Goal: Contribute content: Contribute content

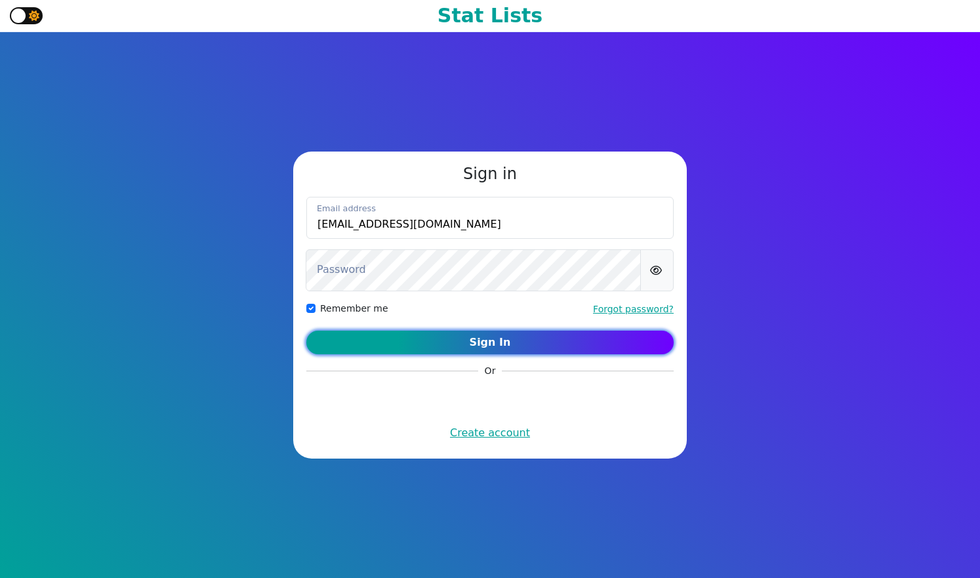
click at [520, 337] on button "Sign In" at bounding box center [489, 343] width 367 height 24
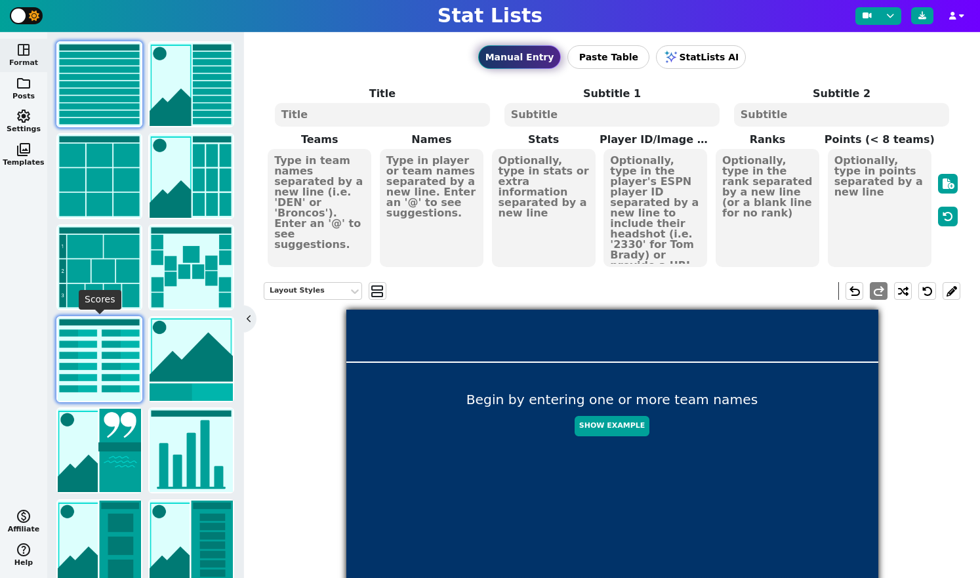
click at [117, 345] on img at bounding box center [99, 358] width 83 height 83
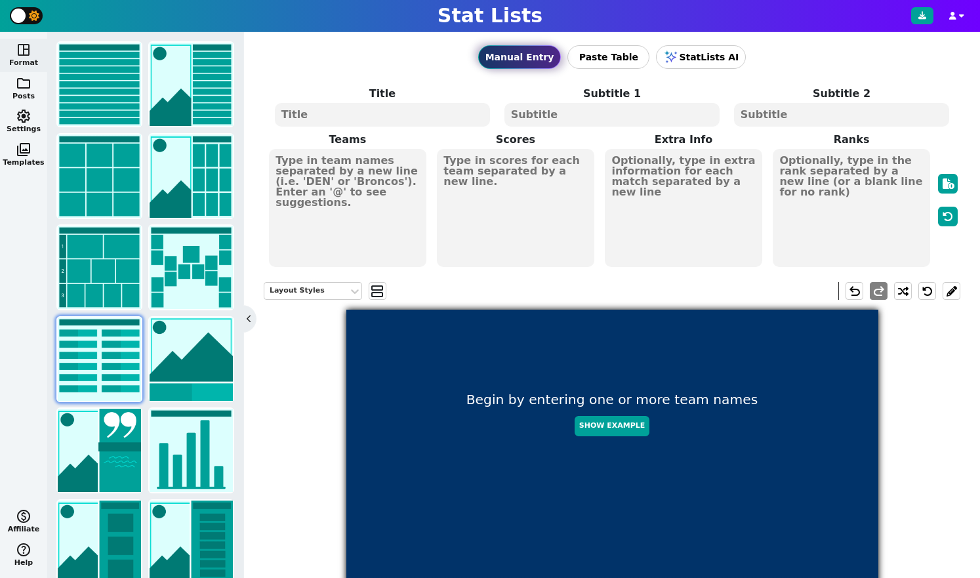
click at [335, 157] on textarea at bounding box center [347, 208] width 157 height 118
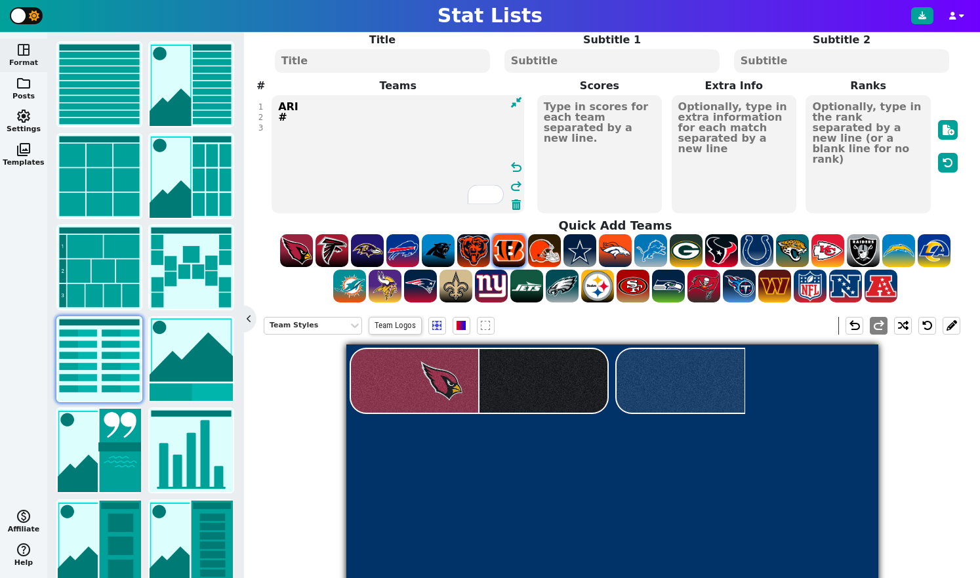
scroll to position [77, 0]
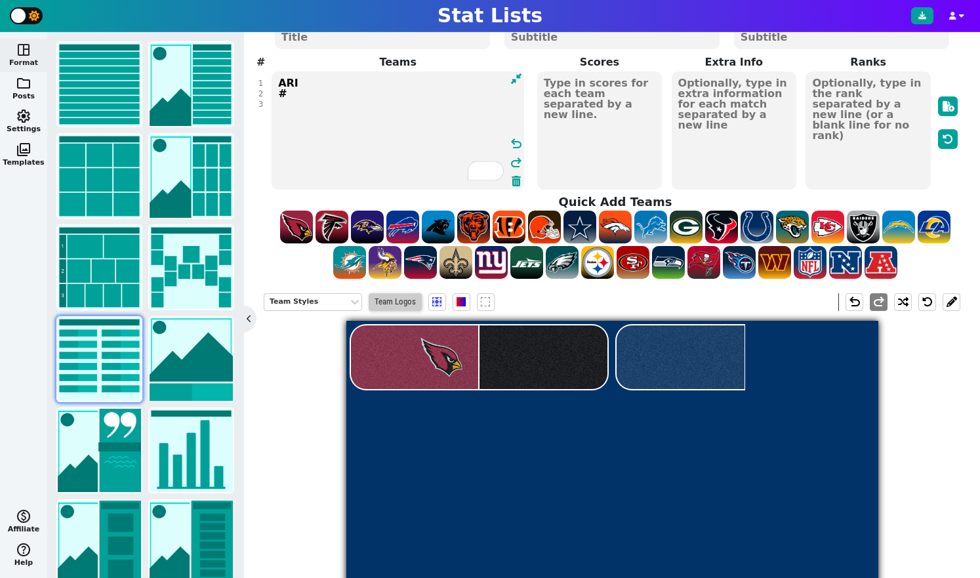
type textarea "ARI #"
click at [404, 302] on span "Team Logos" at bounding box center [395, 302] width 53 height 18
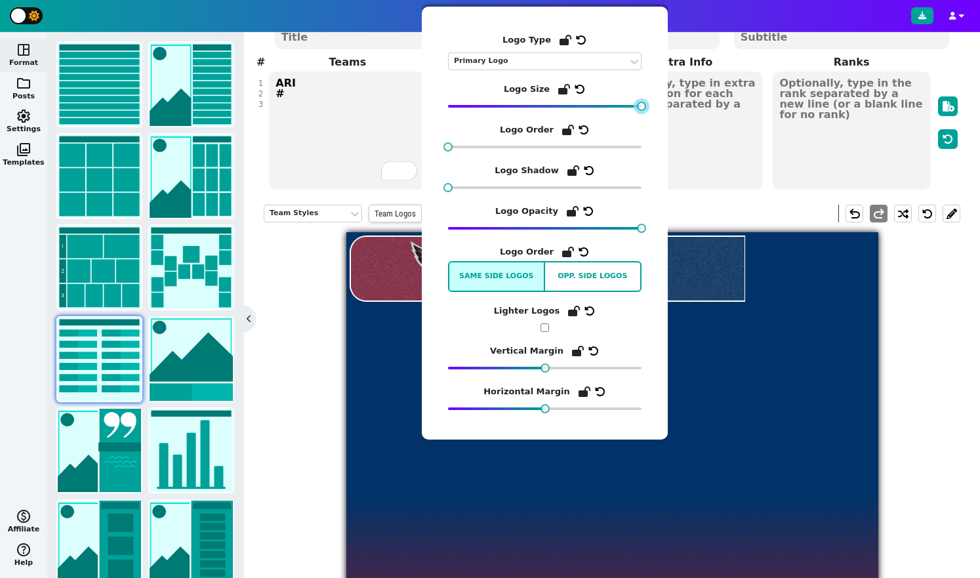
drag, startPoint x: 477, startPoint y: 107, endPoint x: 748, endPoint y: 109, distance: 270.9
click at [748, 109] on body "Stat Lists space_dashboard Format folder Posts settings Settings photo_library …" at bounding box center [490, 289] width 980 height 578
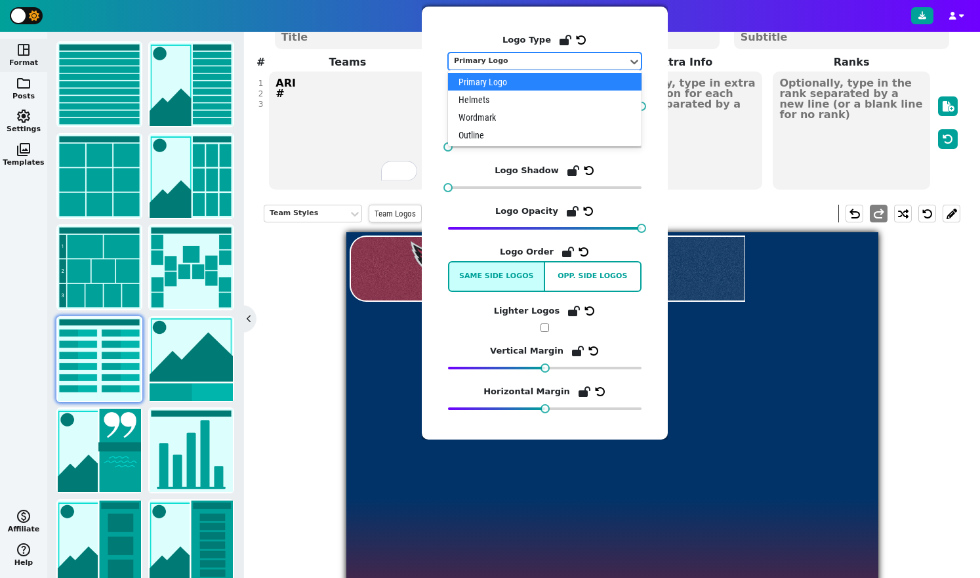
click at [516, 66] on div "Primary Logo" at bounding box center [538, 61] width 169 height 11
click at [516, 97] on div "Helmets" at bounding box center [544, 100] width 193 height 18
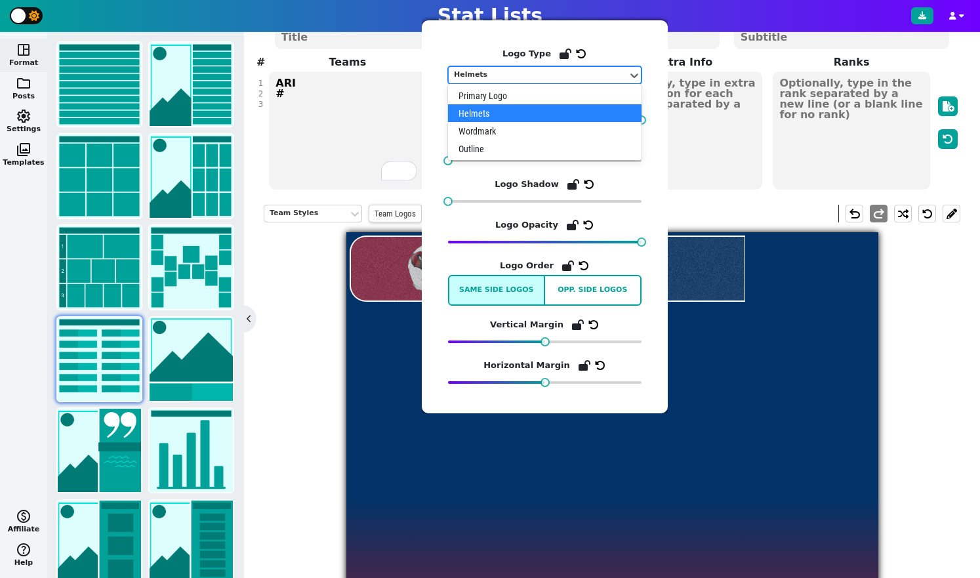
click at [529, 72] on div "Helmets" at bounding box center [538, 75] width 169 height 11
click at [521, 96] on div "Primary Logo" at bounding box center [544, 96] width 193 height 18
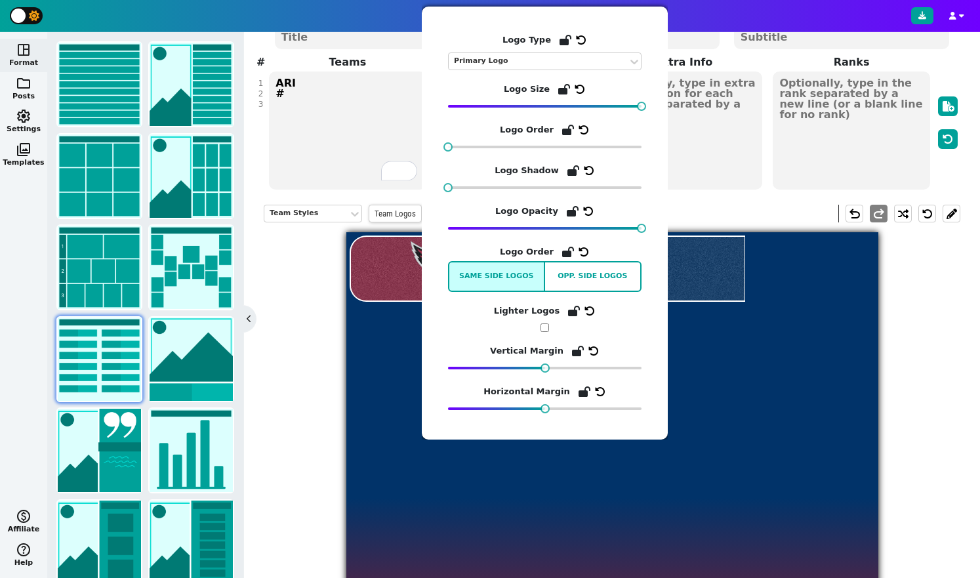
click at [304, 324] on div "Team Styles Team Logos undo redo" at bounding box center [612, 479] width 697 height 569
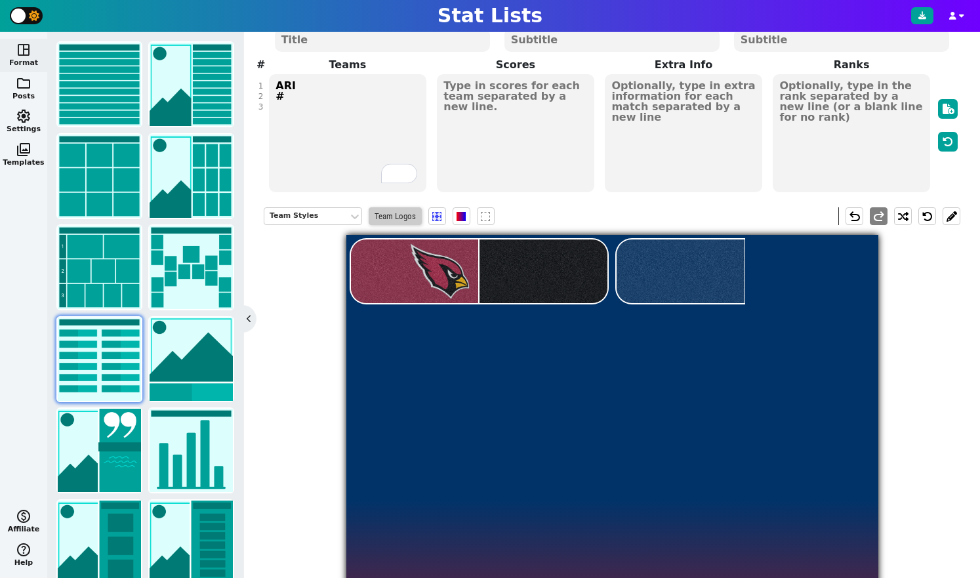
scroll to position [74, 0]
click at [348, 218] on div "Team Styles" at bounding box center [306, 217] width 84 height 18
click at [459, 218] on span at bounding box center [460, 217] width 9 height 9
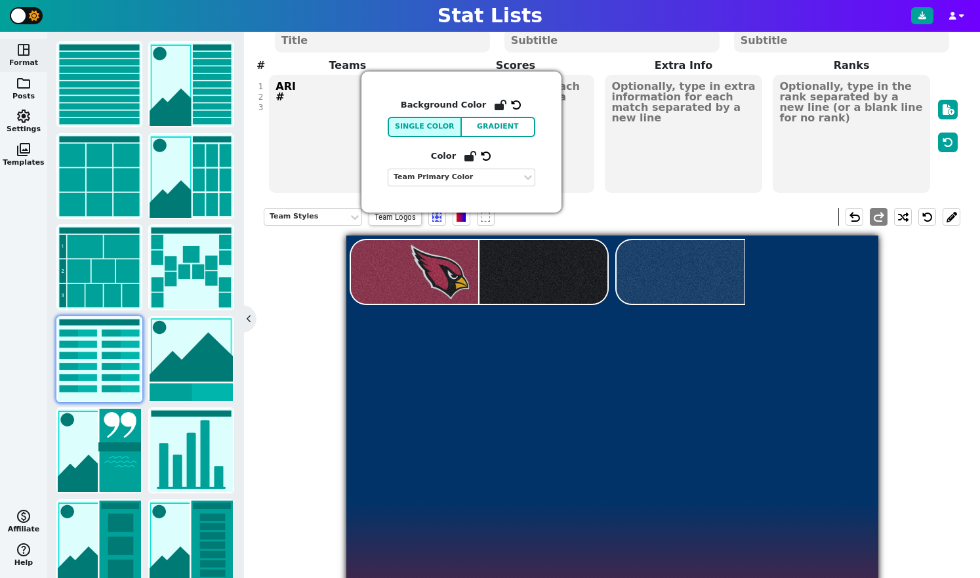
click at [308, 260] on div "Team Styles Team Logos undo redo" at bounding box center [612, 482] width 697 height 569
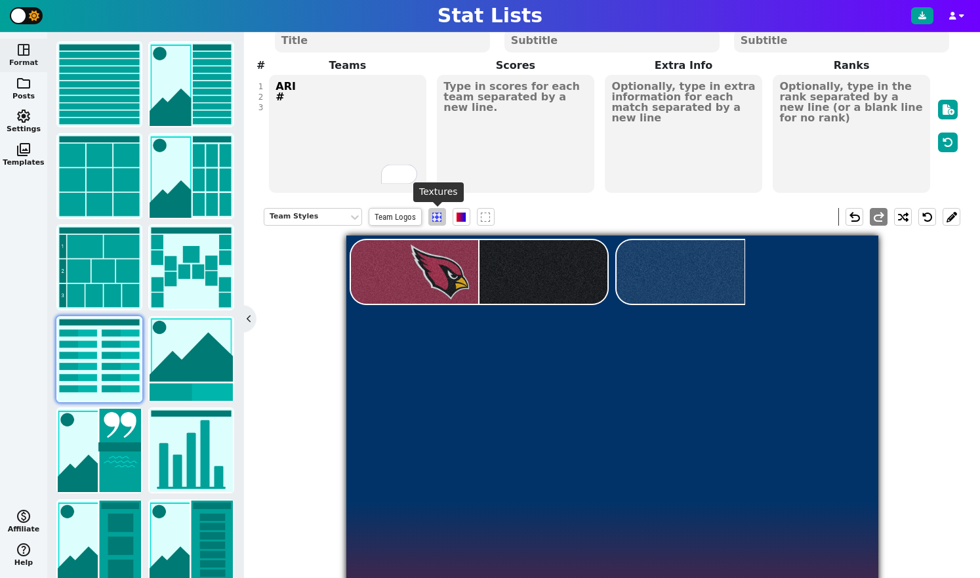
scroll to position [73, 0]
click at [434, 222] on span at bounding box center [436, 217] width 9 height 9
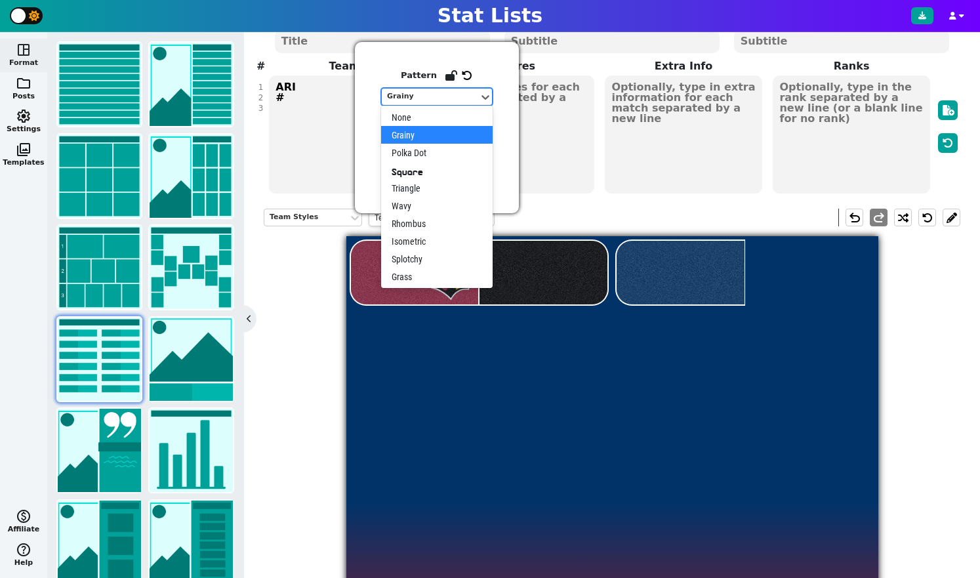
click at [445, 101] on div "Grainy" at bounding box center [430, 96] width 87 height 11
click at [430, 116] on div "None" at bounding box center [437, 117] width 112 height 18
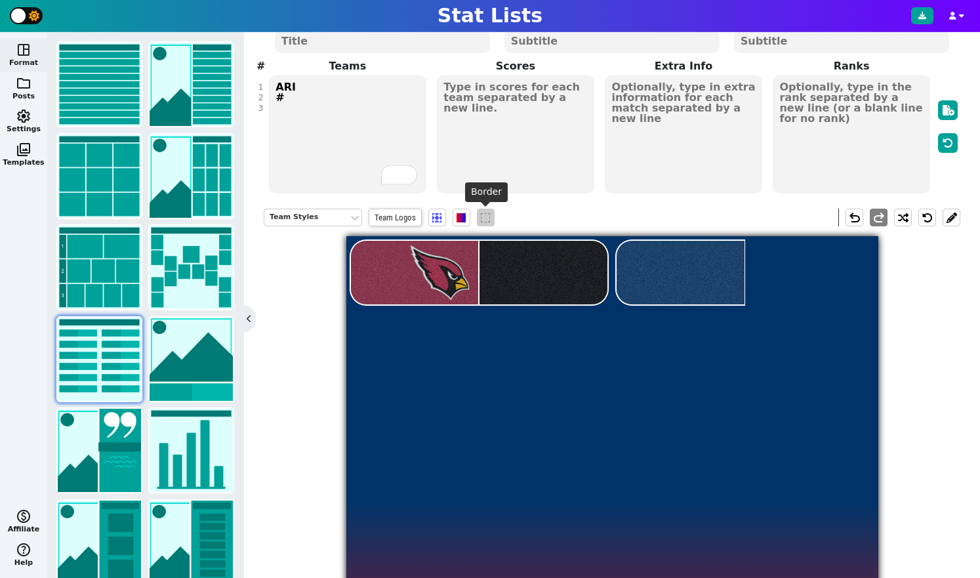
click at [490, 221] on span at bounding box center [485, 217] width 9 height 9
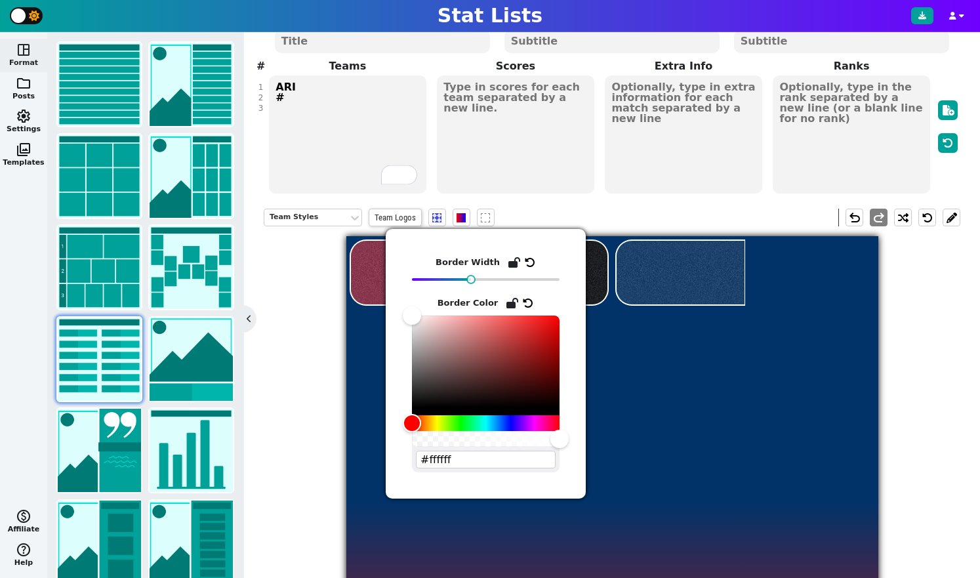
click at [439, 222] on div "Border Width Border Color #ffffff" at bounding box center [486, 360] width 200 height 276
click at [434, 216] on span at bounding box center [436, 217] width 9 height 9
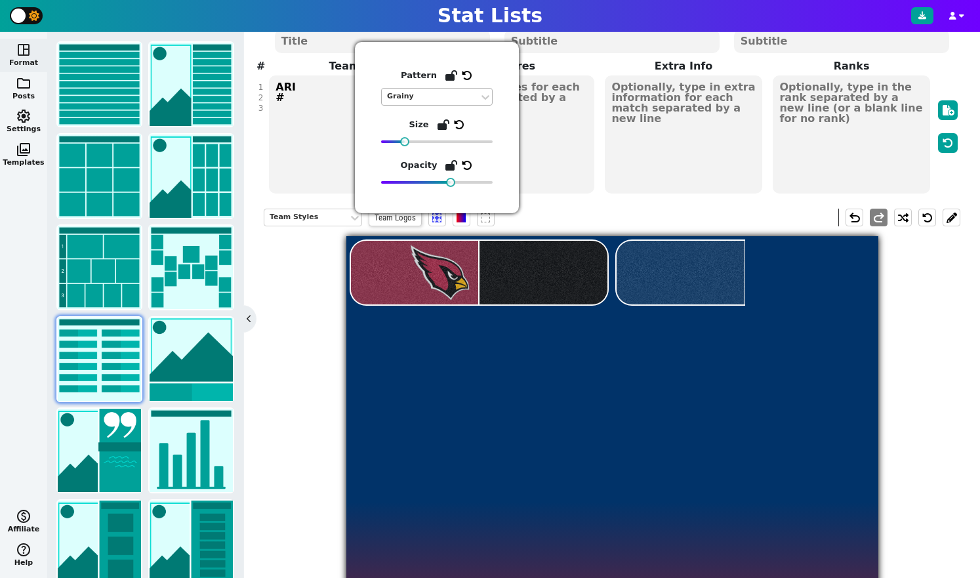
click at [432, 96] on div "Grainy" at bounding box center [430, 96] width 87 height 11
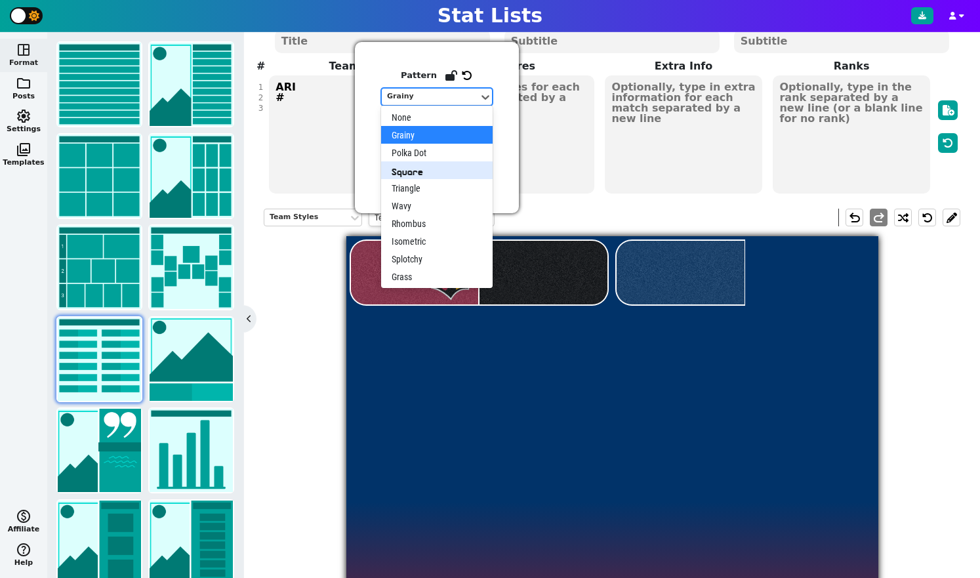
click at [428, 165] on div "Square" at bounding box center [437, 170] width 112 height 18
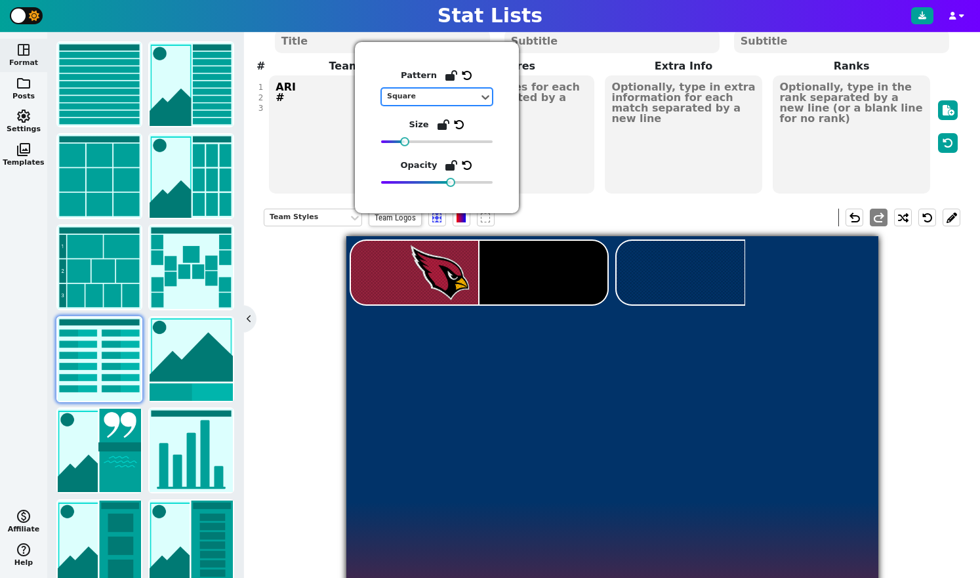
click at [413, 102] on div "Square" at bounding box center [430, 97] width 97 height 18
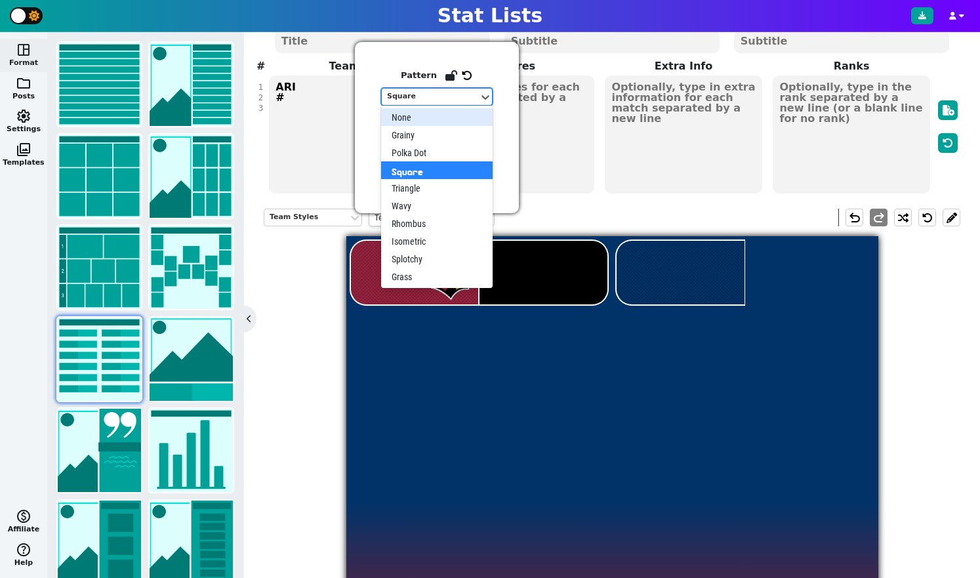
drag, startPoint x: 424, startPoint y: 190, endPoint x: 418, endPoint y: 123, distance: 67.2
click at [418, 123] on div "None Grainy Polka Dot Square Triangle Wavy Rhombus Isometric Splotchy Grass" at bounding box center [437, 197] width 112 height 182
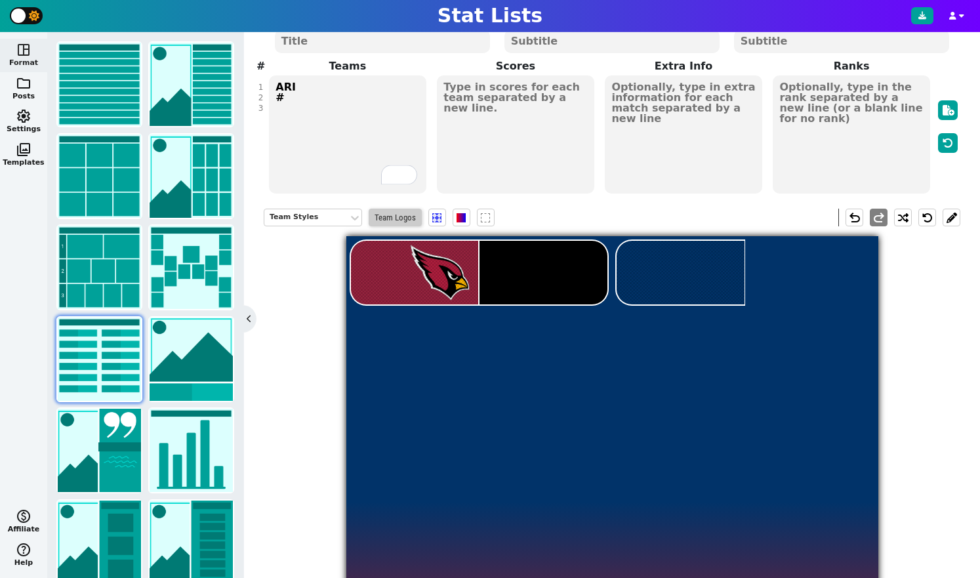
click at [401, 220] on span "Team Logos" at bounding box center [395, 218] width 53 height 18
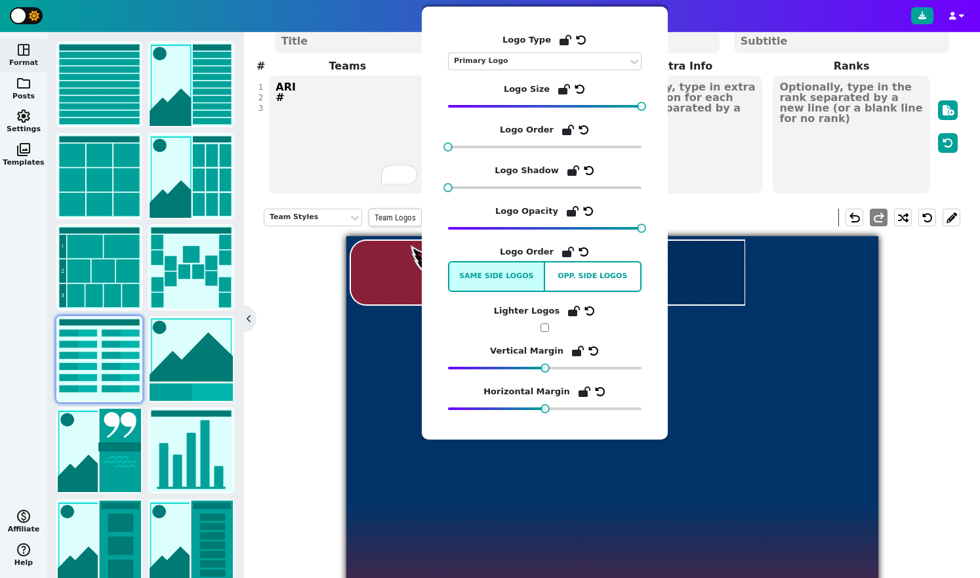
click at [749, 199] on div "Team Styles Team Logos undo redo" at bounding box center [612, 217] width 697 height 37
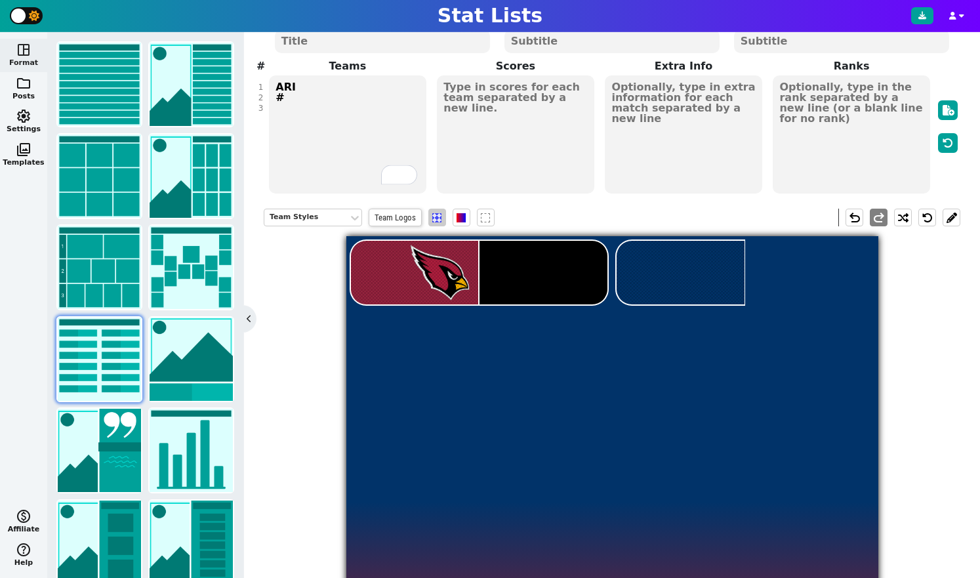
click at [441, 218] on span at bounding box center [436, 217] width 9 height 9
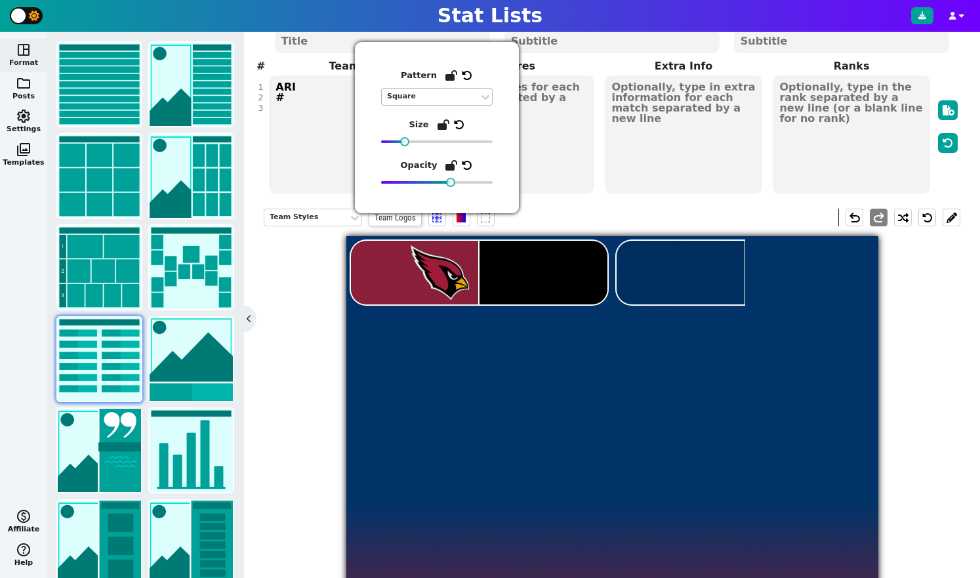
click at [424, 98] on div "Square" at bounding box center [430, 96] width 87 height 11
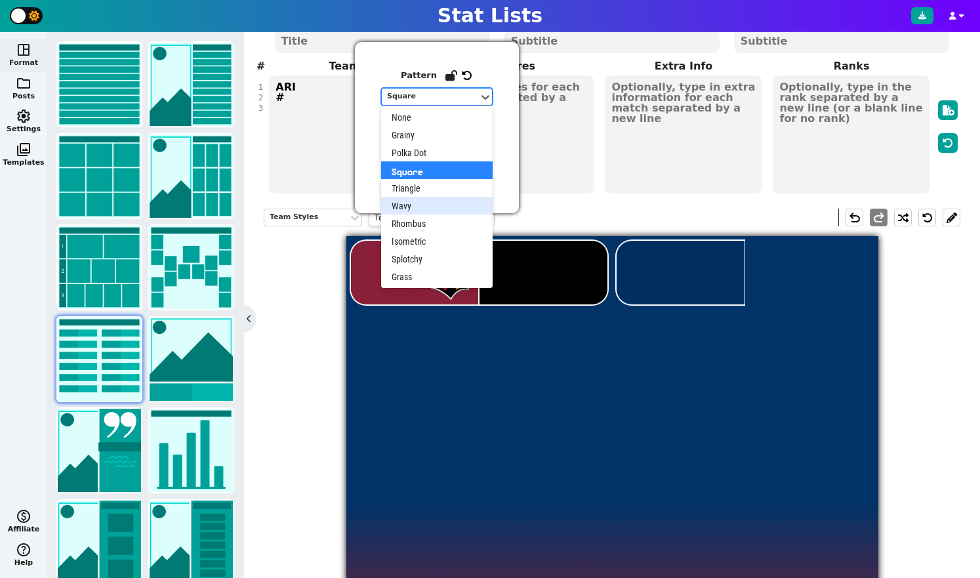
click at [419, 209] on div "Wavy" at bounding box center [437, 206] width 112 height 18
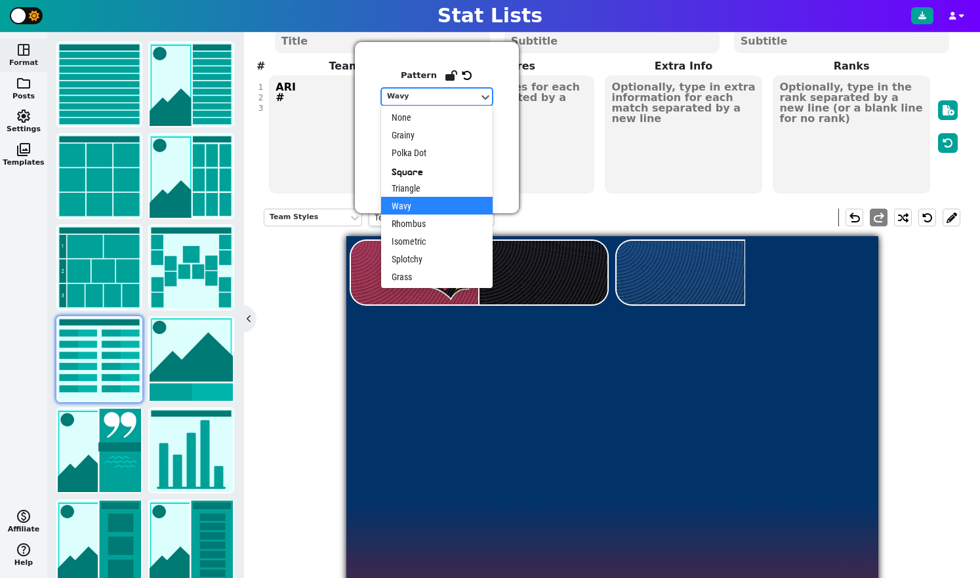
click at [432, 104] on div "Wavy" at bounding box center [430, 97] width 97 height 18
click at [417, 230] on div "Rhombus" at bounding box center [437, 223] width 112 height 18
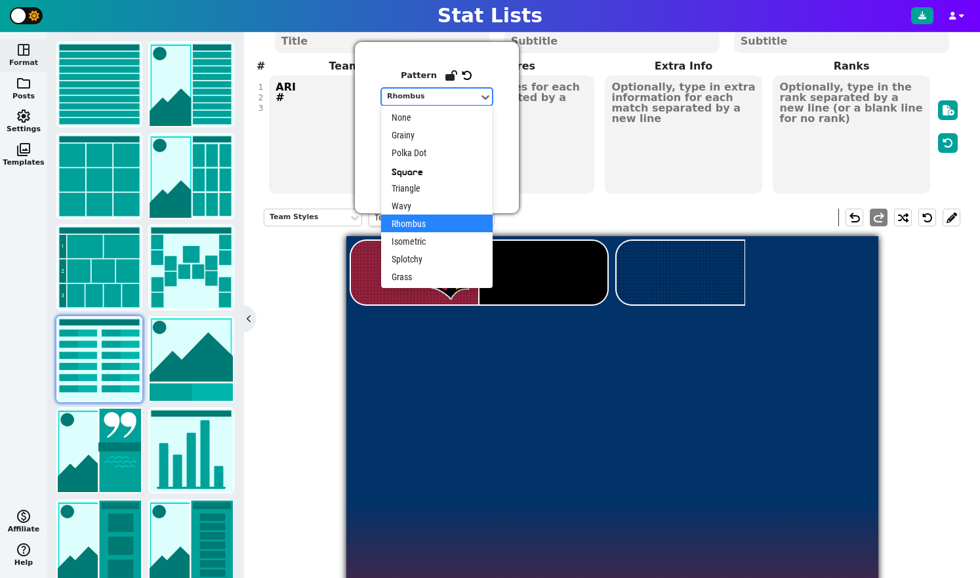
click at [432, 97] on div "Rhombus" at bounding box center [430, 96] width 87 height 11
click at [426, 246] on div "Isometric" at bounding box center [437, 241] width 112 height 18
click at [445, 97] on div "Isometric" at bounding box center [430, 96] width 87 height 11
click at [421, 261] on div "Splotchy" at bounding box center [437, 259] width 112 height 18
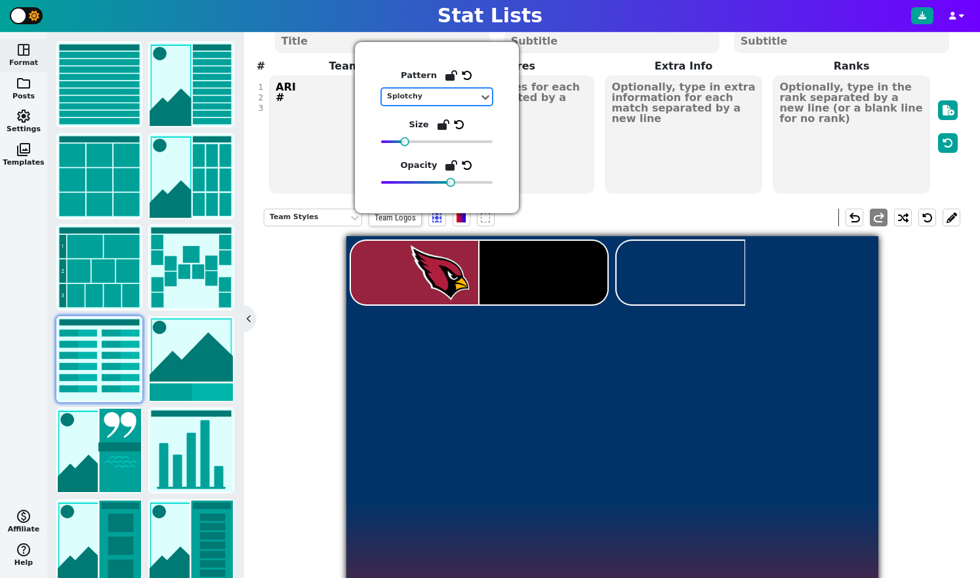
click at [443, 98] on div "Splotchy" at bounding box center [430, 96] width 87 height 11
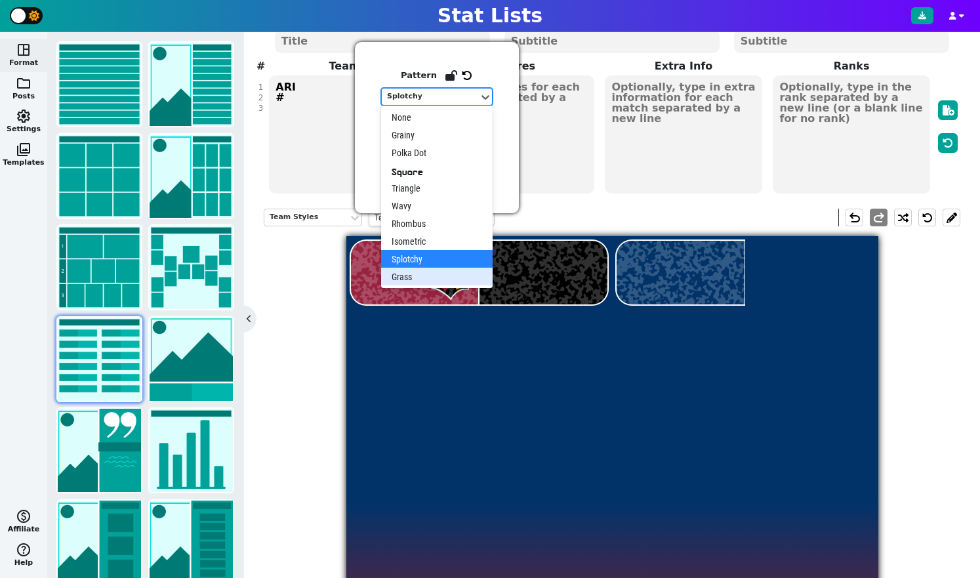
click at [425, 279] on div "Grass" at bounding box center [437, 277] width 112 height 18
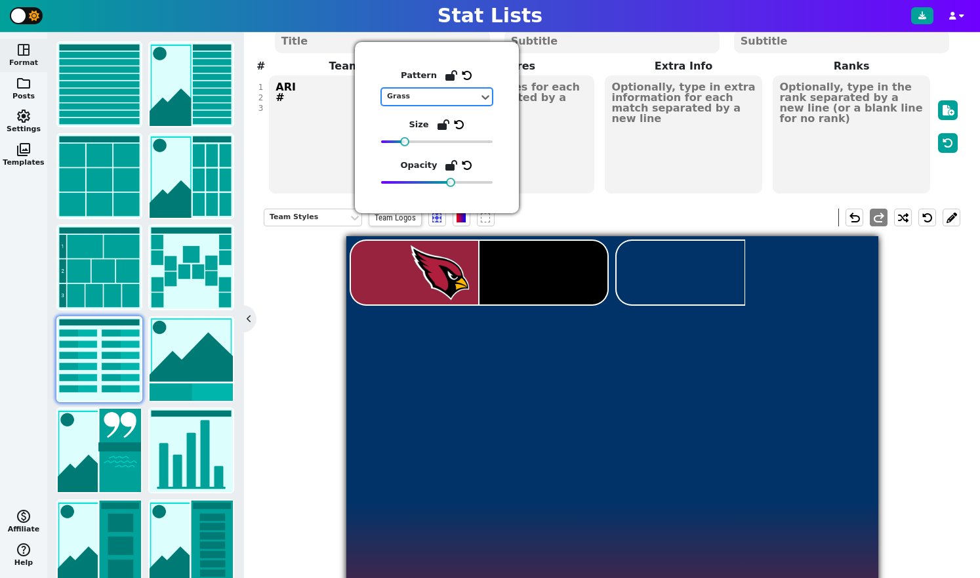
click at [432, 94] on div "Grass" at bounding box center [430, 96] width 87 height 11
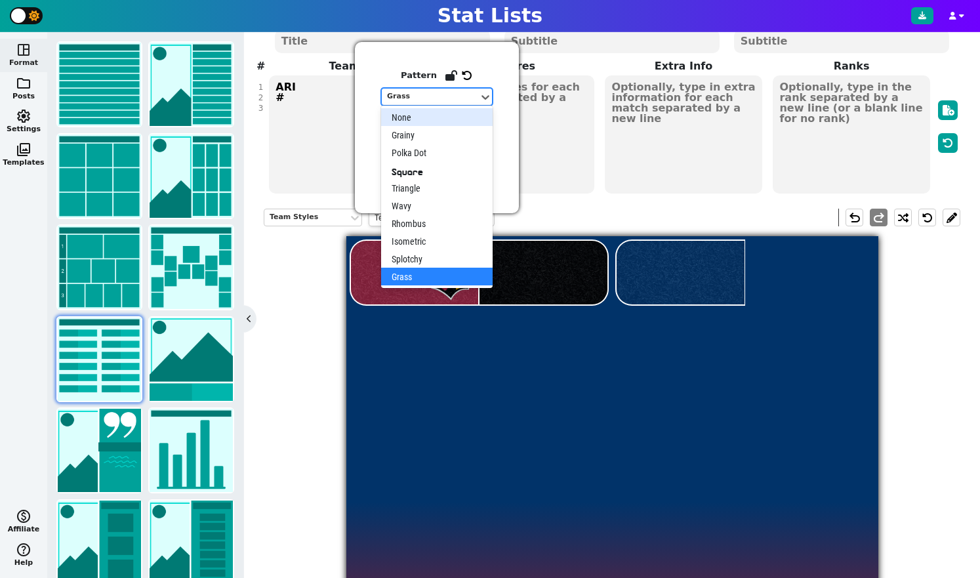
click at [416, 121] on div "None" at bounding box center [437, 117] width 112 height 18
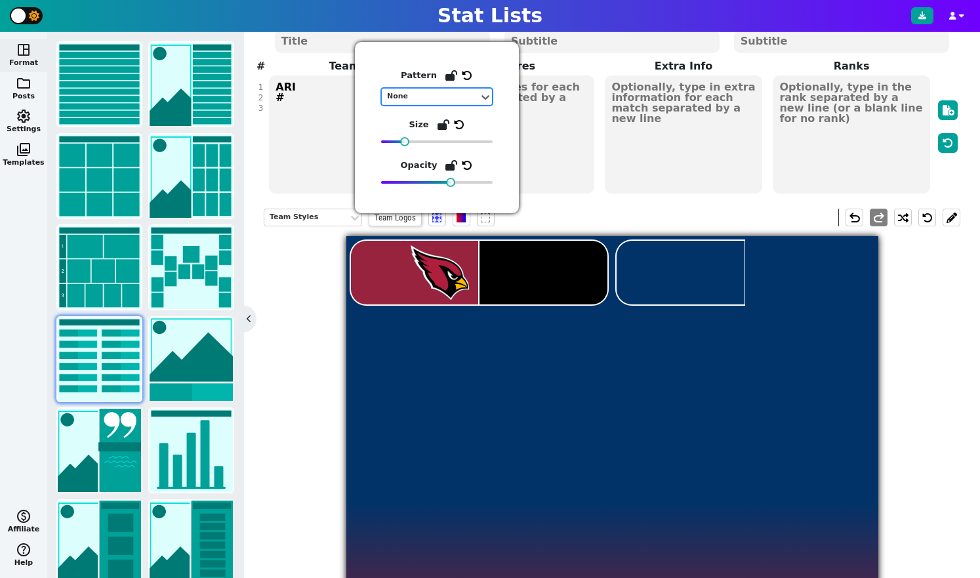
click at [591, 207] on div "Team Styles Team Logos undo redo" at bounding box center [612, 217] width 697 height 37
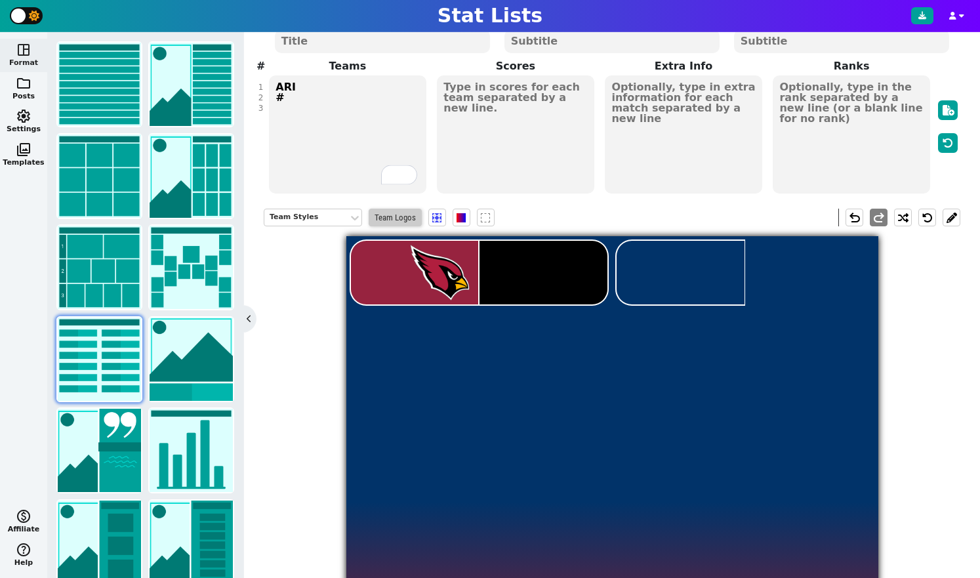
click at [413, 224] on span "Team Logos" at bounding box center [395, 218] width 53 height 18
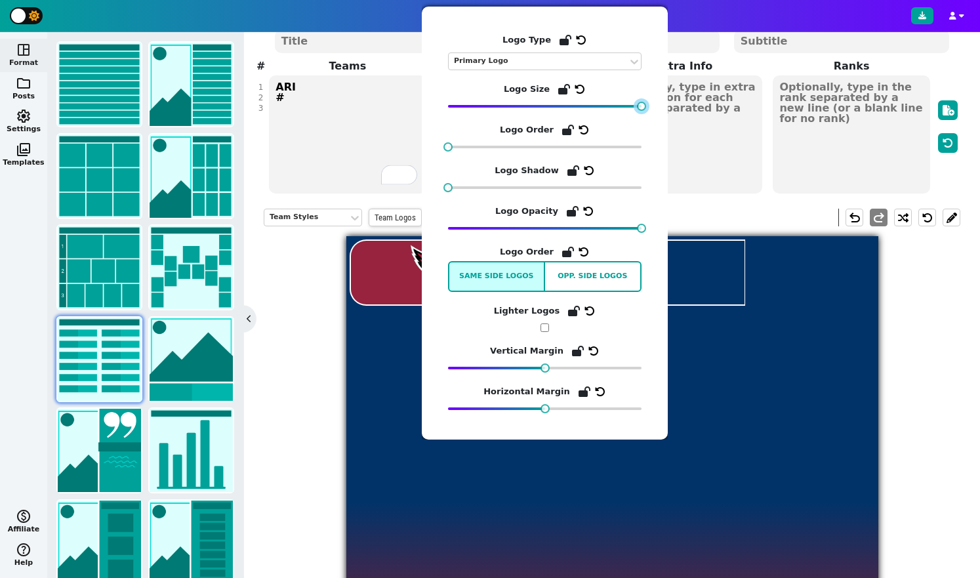
drag, startPoint x: 641, startPoint y: 106, endPoint x: 651, endPoint y: 106, distance: 10.5
click at [651, 106] on div "Logo Type Primary Logo Logo Size Logo Order Logo Shadow Logo Opacity Logo Order…" at bounding box center [545, 223] width 246 height 433
drag, startPoint x: 544, startPoint y: 407, endPoint x: 537, endPoint y: 410, distance: 7.1
click at [537, 410] on div at bounding box center [539, 408] width 9 height 9
click at [746, 376] on div at bounding box center [612, 502] width 532 height 532
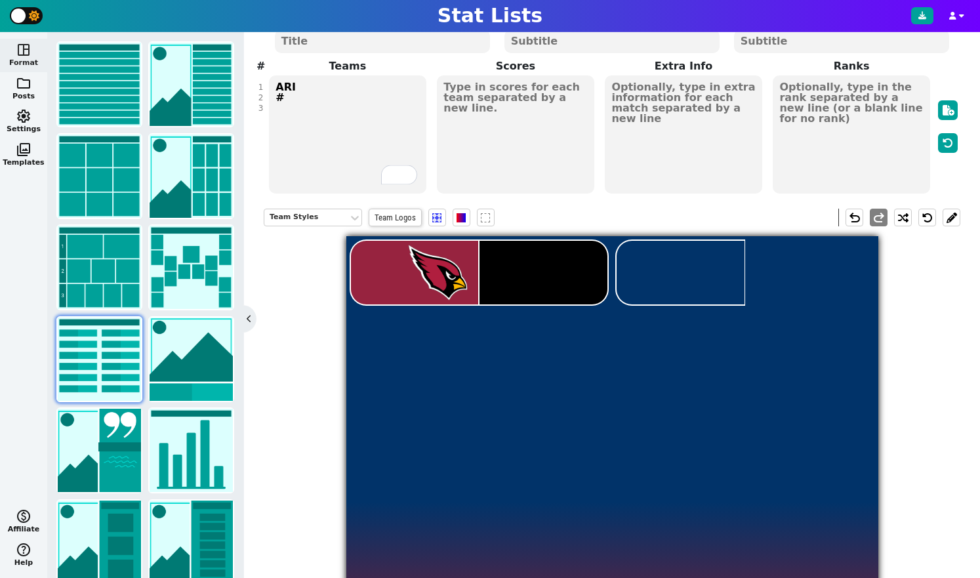
click at [548, 275] on div at bounding box center [543, 273] width 128 height 64
click at [520, 81] on textarea at bounding box center [515, 134] width 157 height 118
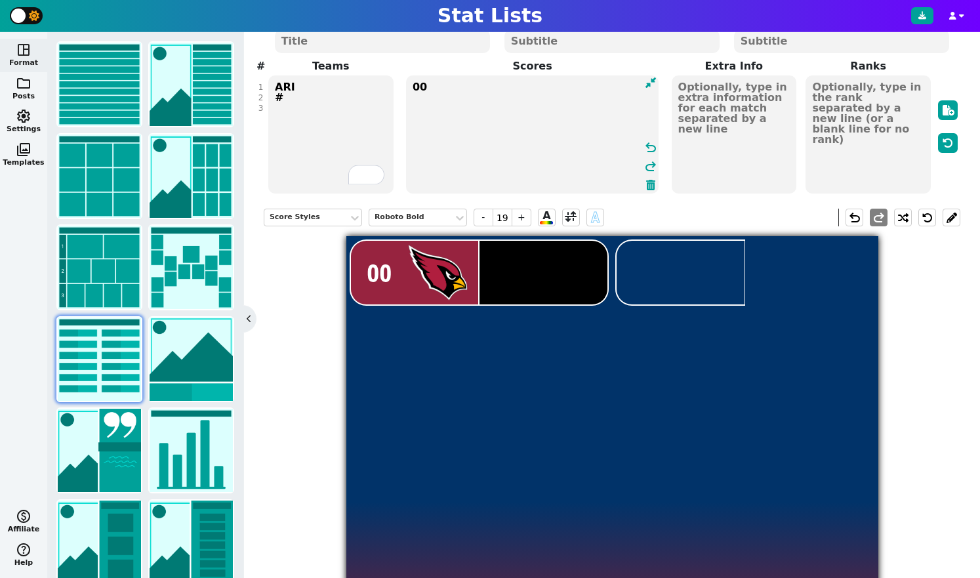
type textarea "0"
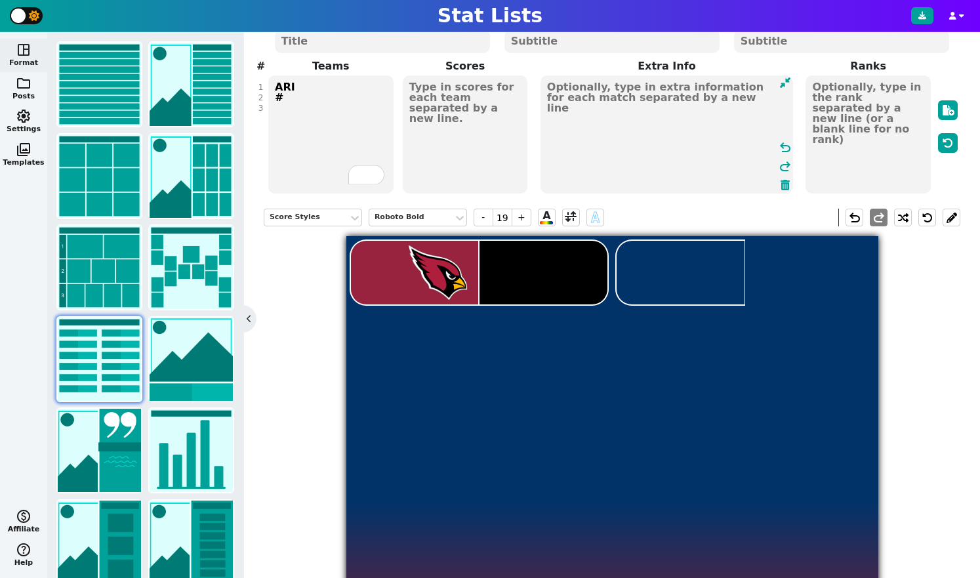
click at [708, 94] on textarea at bounding box center [666, 134] width 253 height 118
type textarea "H"
click at [426, 87] on textarea at bounding box center [465, 134] width 125 height 118
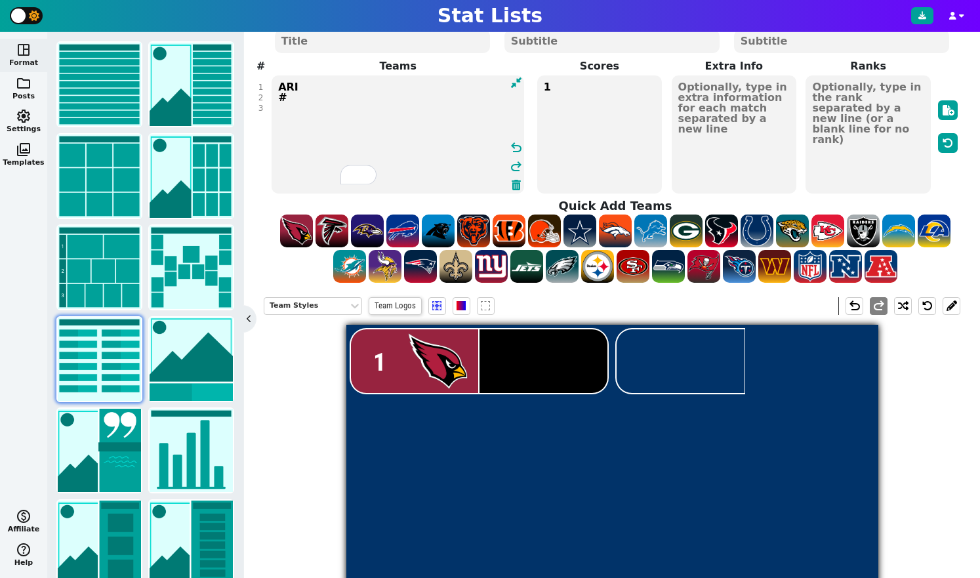
click at [311, 100] on textarea "ARI #" at bounding box center [398, 134] width 253 height 118
click at [562, 98] on textarea "1" at bounding box center [599, 134] width 125 height 118
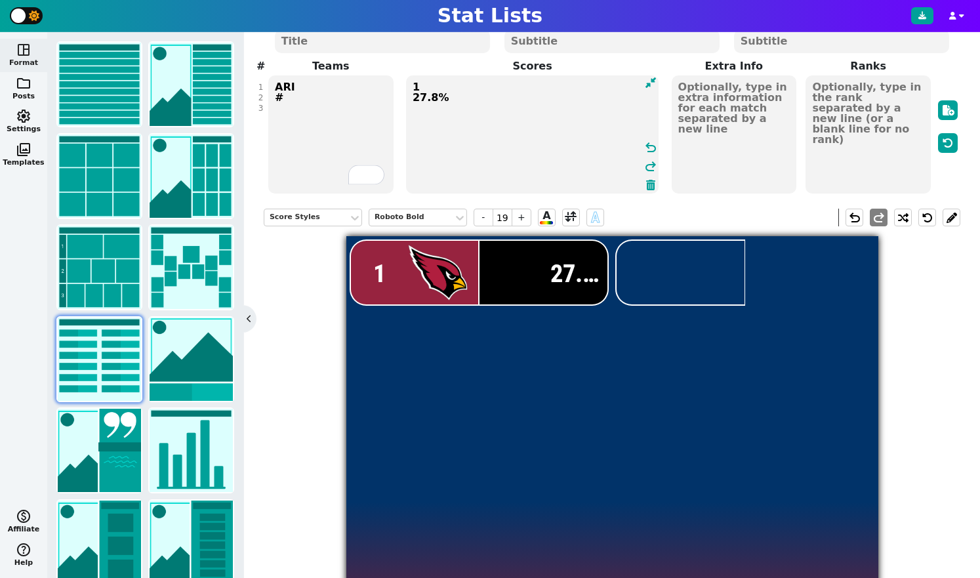
type textarea "1 27.8%"
click at [577, 277] on span "27.8%" at bounding box center [580, 273] width 61 height 30
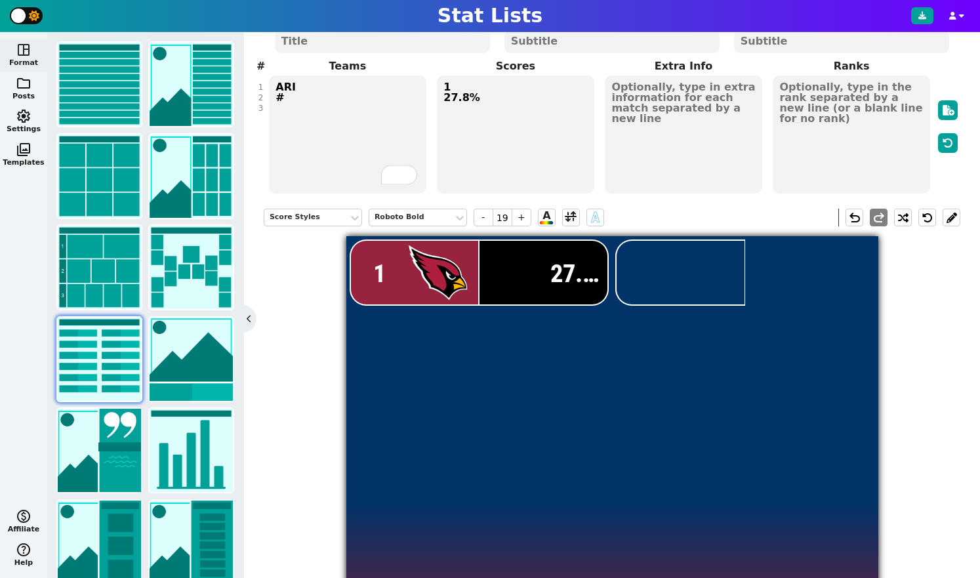
click at [569, 278] on span "27.8%" at bounding box center [580, 273] width 61 height 30
click at [486, 222] on span "-" at bounding box center [484, 218] width 20 height 18
click at [523, 221] on span "+" at bounding box center [522, 218] width 20 height 18
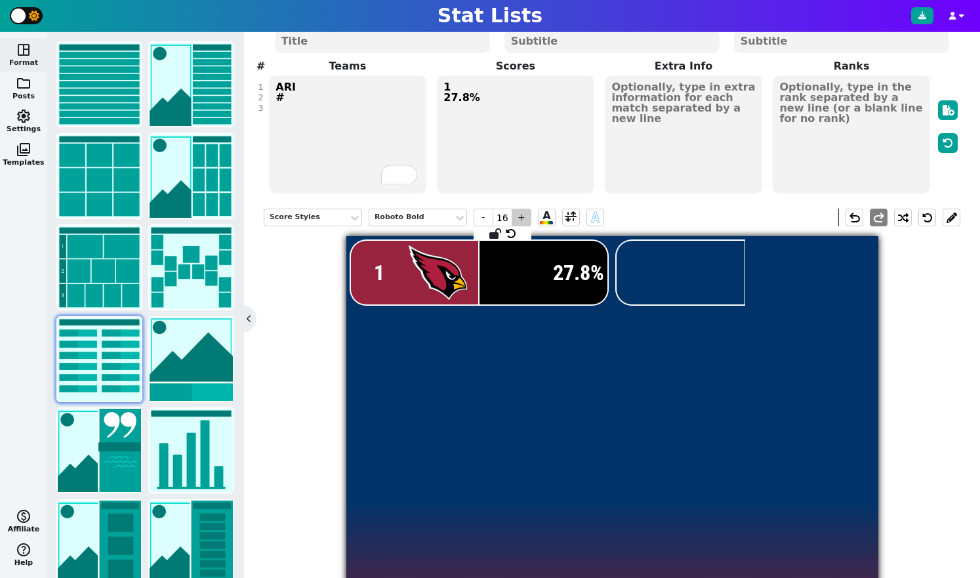
type input "17"
click at [577, 273] on span "27.8%" at bounding box center [579, 273] width 54 height 26
click at [20, 197] on div "space_dashboard Format folder Posts settings Settings photo_library Templates m…" at bounding box center [23, 305] width 47 height 546
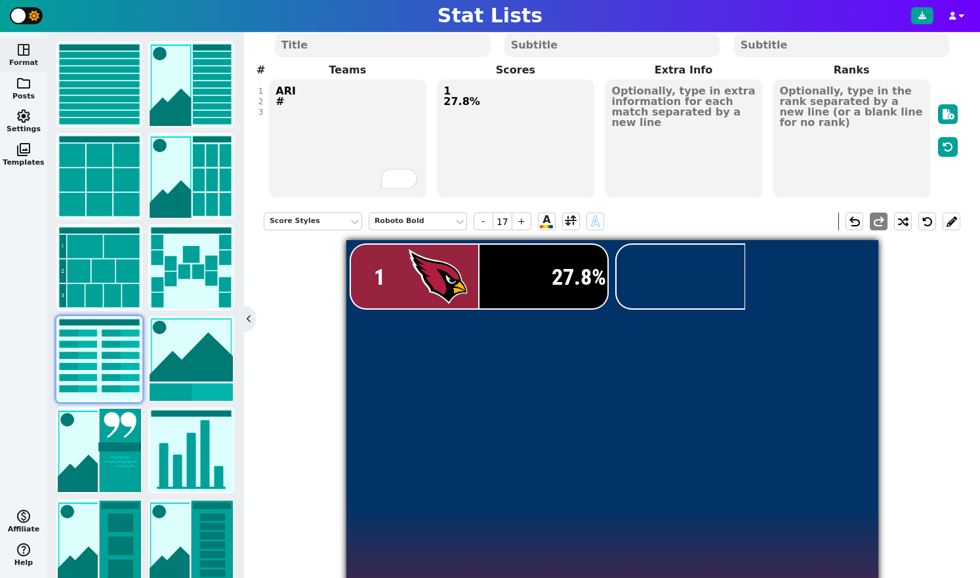
scroll to position [71, 0]
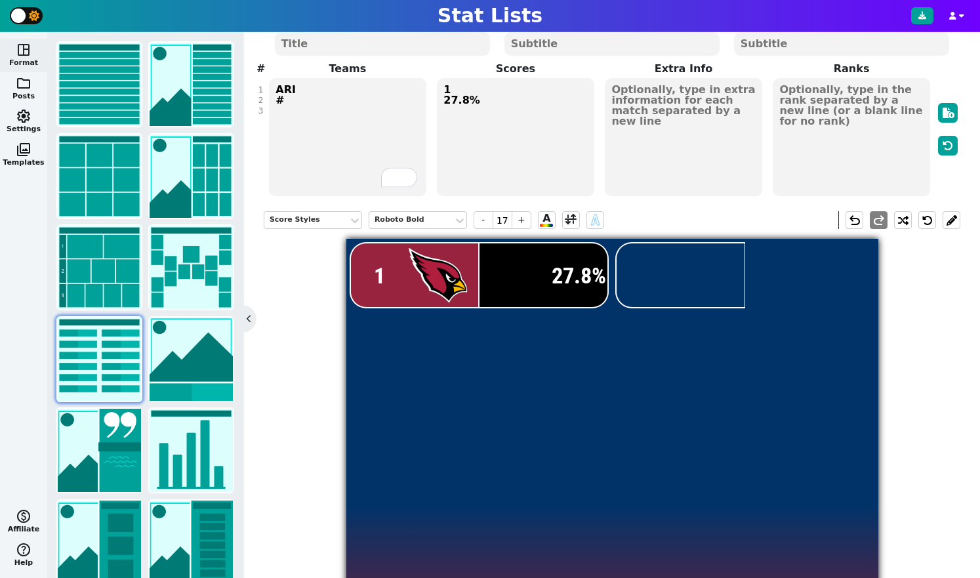
click at [652, 275] on div at bounding box center [681, 275] width 128 height 64
click at [27, 150] on span "photo_library" at bounding box center [24, 150] width 16 height 16
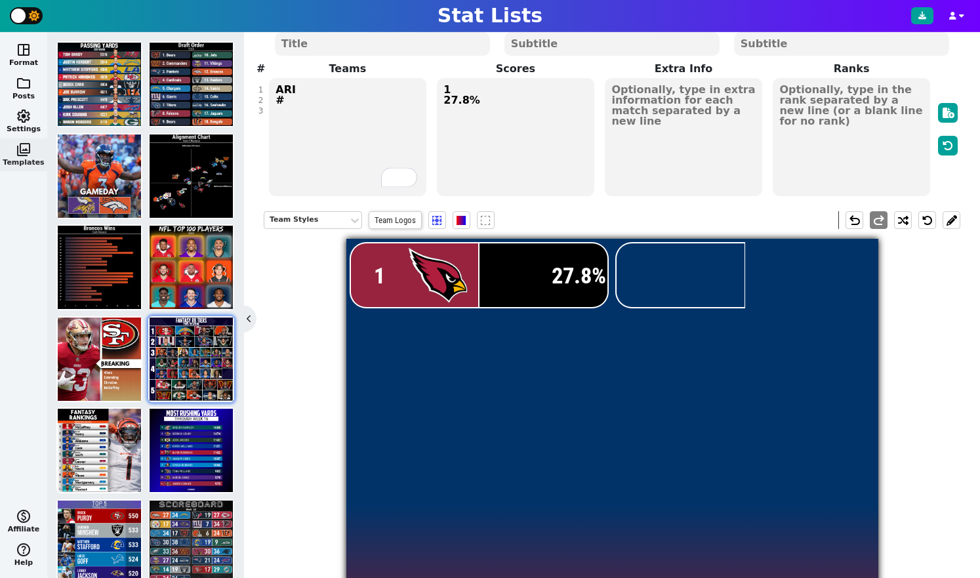
scroll to position [30, 0]
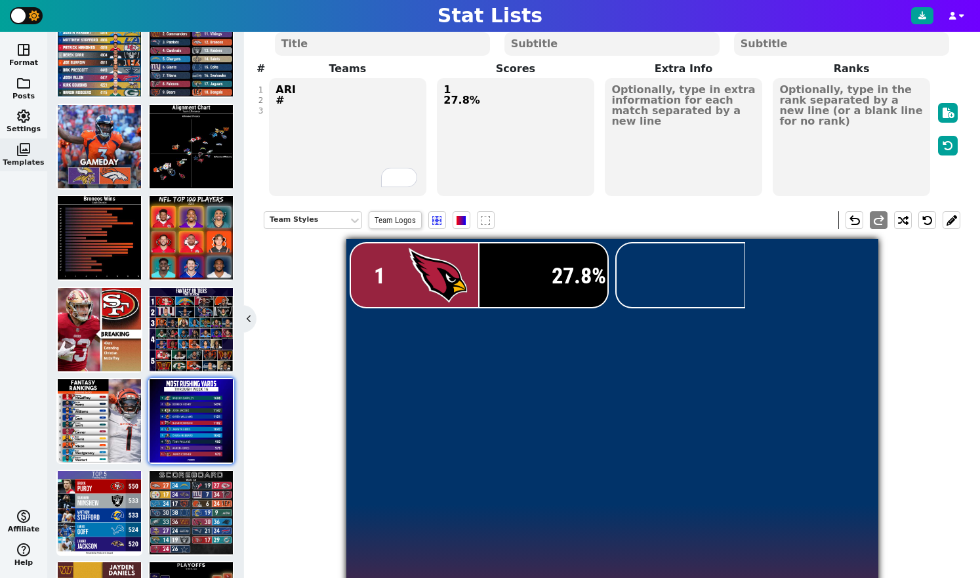
click at [201, 421] on img at bounding box center [191, 420] width 83 height 83
type textarea "MOST RUSHING YARDS"
type textarea "Through Week 16"
type textarea "PHI BAL GB LAR ATL DET CAR TEN MIN ARI"
type textarea "Saquon Barkley Derrick Henry Josh Jacobs Kyren Williams Bijan Robinson Jahmyr G…"
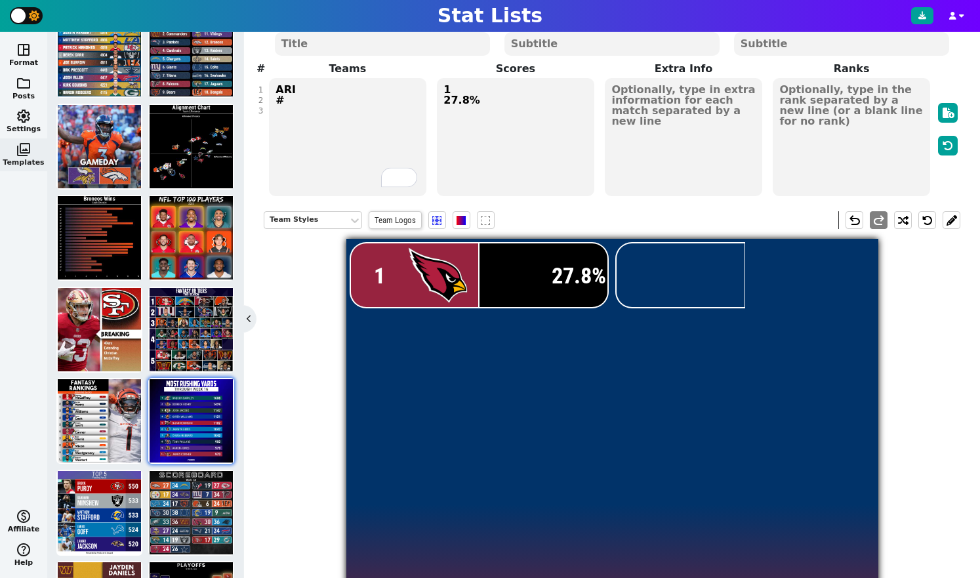
type textarea "1688 1474 1147 1121 1102 1047 1043 982 979 973"
type textarea "1 2 3 4 5 6 7 8 9 10"
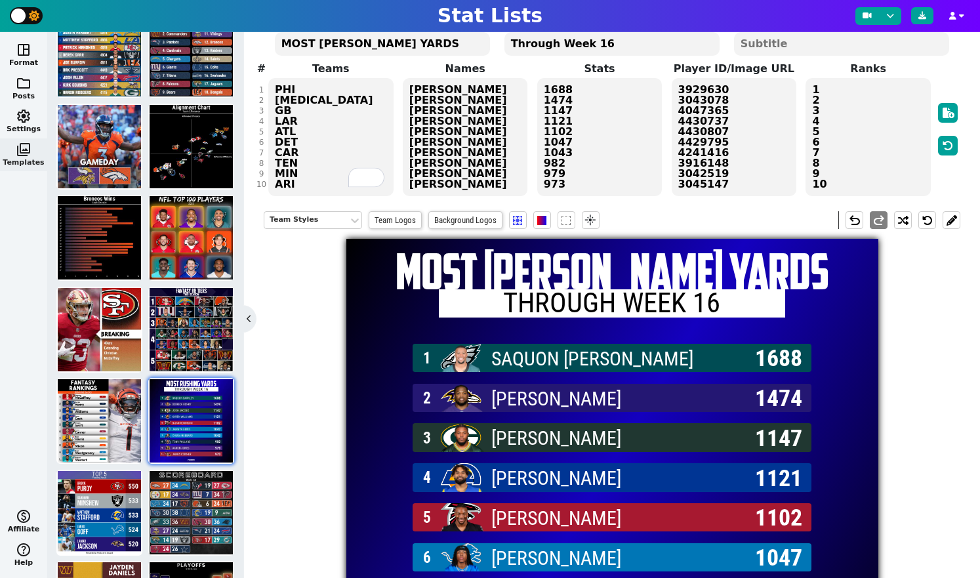
click at [331, 262] on div "Team Styles Team Logos Background Logos flare undo redo MOST RUSHING YARDS Thro…" at bounding box center [612, 485] width 697 height 569
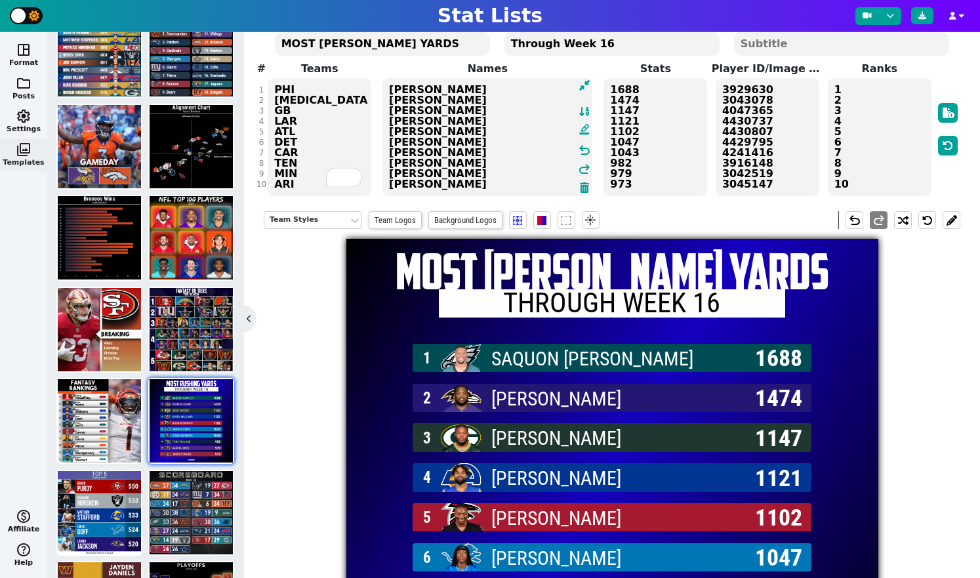
drag, startPoint x: 409, startPoint y: 92, endPoint x: 517, endPoint y: 244, distance: 187.1
click at [510, 259] on div "Manual Entry Paste Table StatLists AI Title MOST RUSHING YARDS Subtitle 1 Throu…" at bounding box center [612, 305] width 736 height 546
type textarea "S"
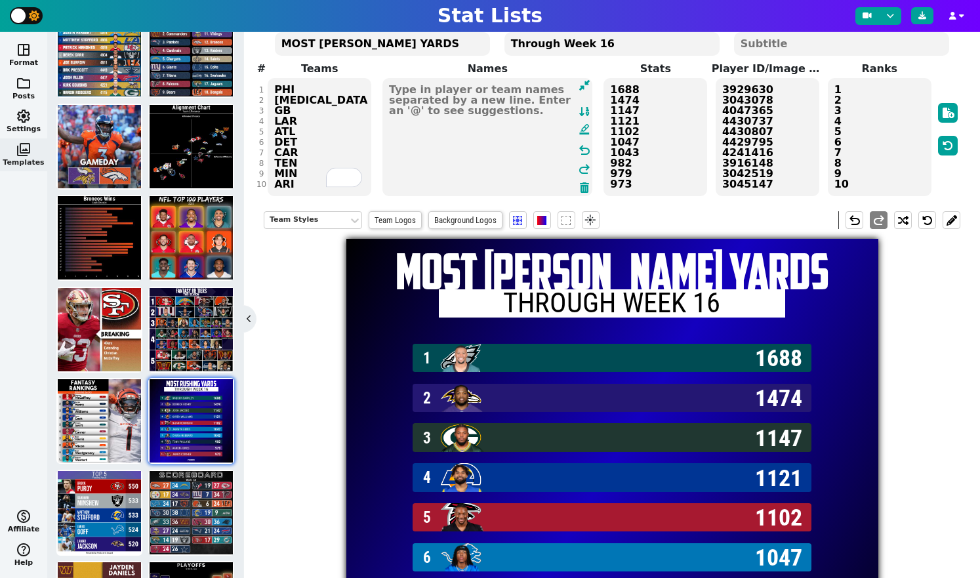
click at [630, 104] on textarea "1688 1474 1147 1121 1102 1047 1043 982 979 973" at bounding box center [655, 137] width 104 height 118
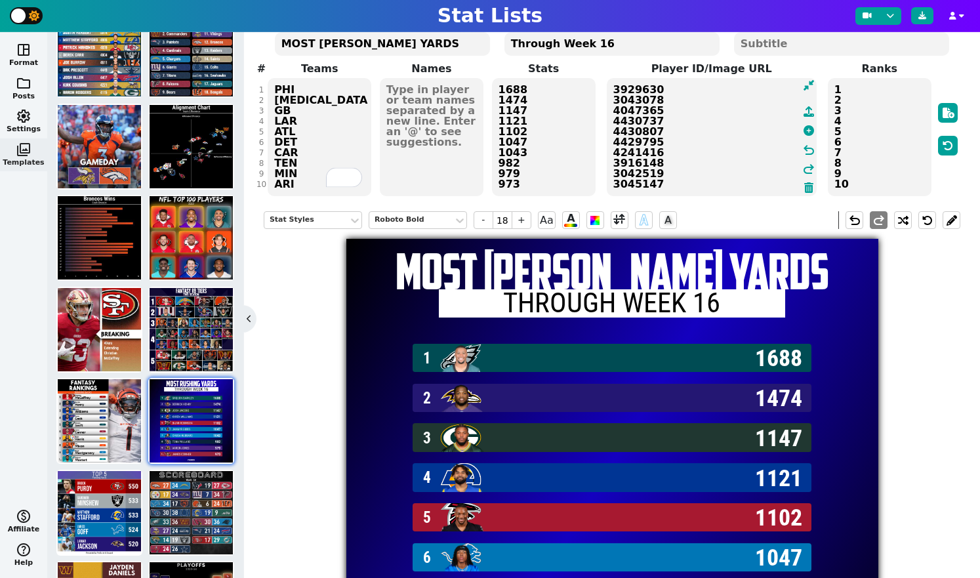
click at [727, 88] on textarea "3929630 3043078 4047365 4430737 4430807 4429795 4241416 3916148 3042519 3045147" at bounding box center [712, 137] width 210 height 118
drag, startPoint x: 613, startPoint y: 90, endPoint x: 769, endPoint y: 286, distance: 251.1
click at [770, 287] on div "Manual Entry Paste Table StatLists AI Title MOST RUSHING YARDS Subtitle 1 Throu…" at bounding box center [612, 305] width 736 height 546
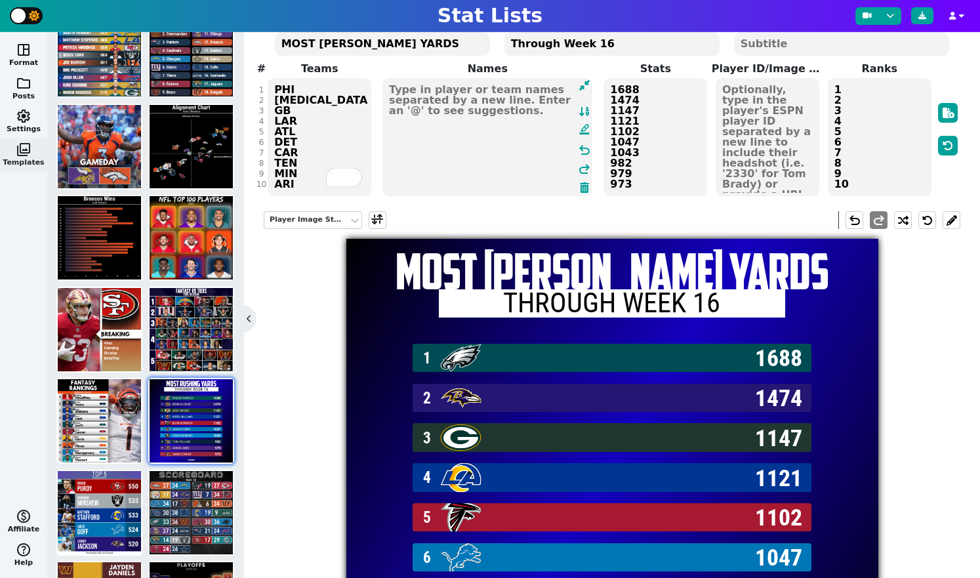
click at [409, 94] on textarea at bounding box center [487, 137] width 210 height 118
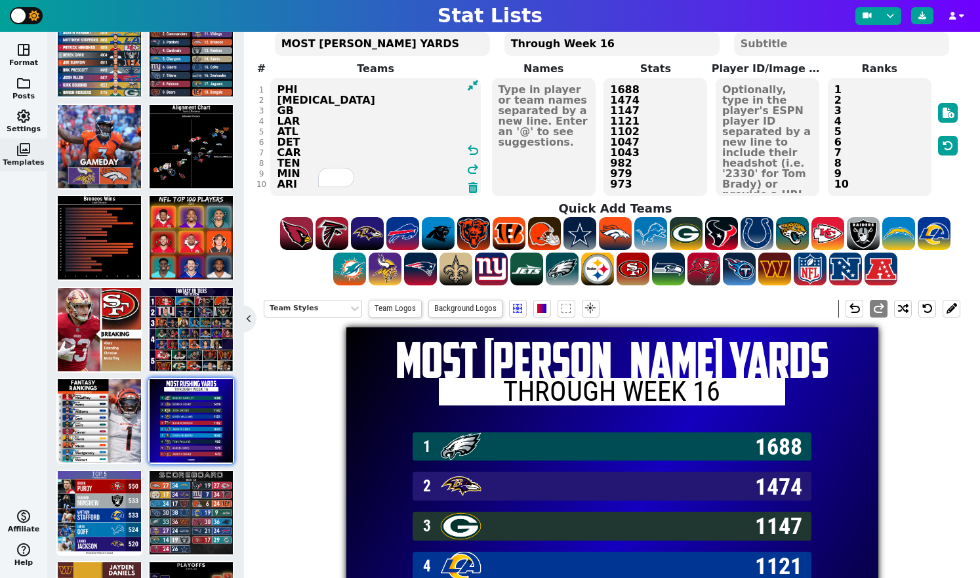
click at [299, 140] on textarea "PHI BAL GB LAR ATL DET CAR TEN MIN ARI" at bounding box center [375, 137] width 210 height 118
drag, startPoint x: 305, startPoint y: 185, endPoint x: 273, endPoint y: 85, distance: 104.7
click at [273, 85] on textarea "PHI BAL GB LAR ATL DET CAR TEN MIN ARI" at bounding box center [375, 137] width 210 height 118
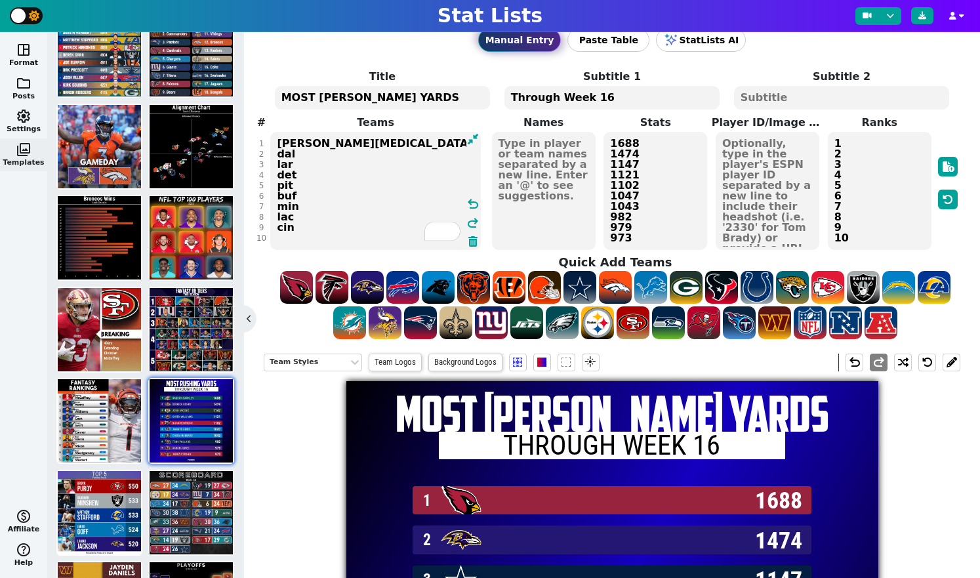
scroll to position [14, 0]
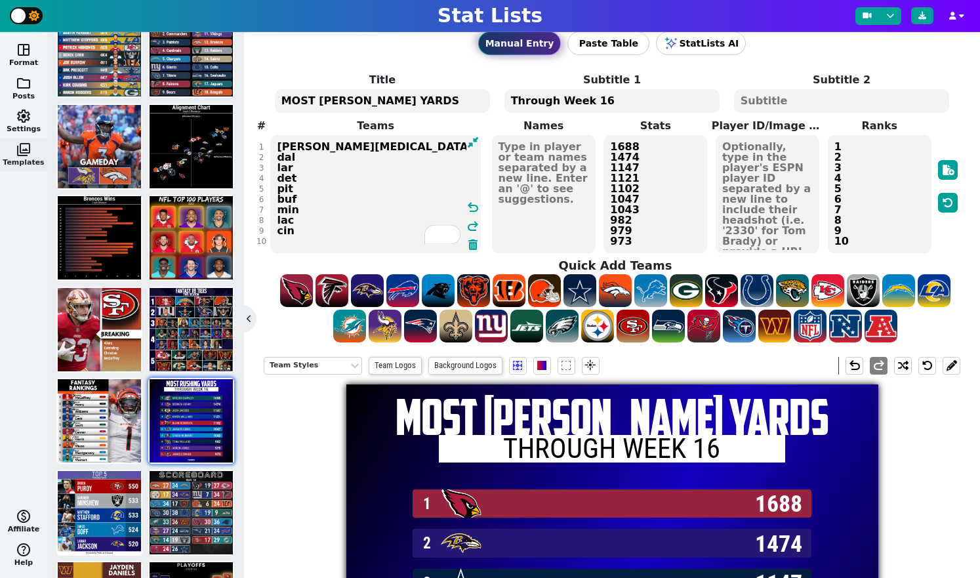
type textarea "[PERSON_NAME][MEDICAL_DATA] dal lar det pit buf min lac cin"
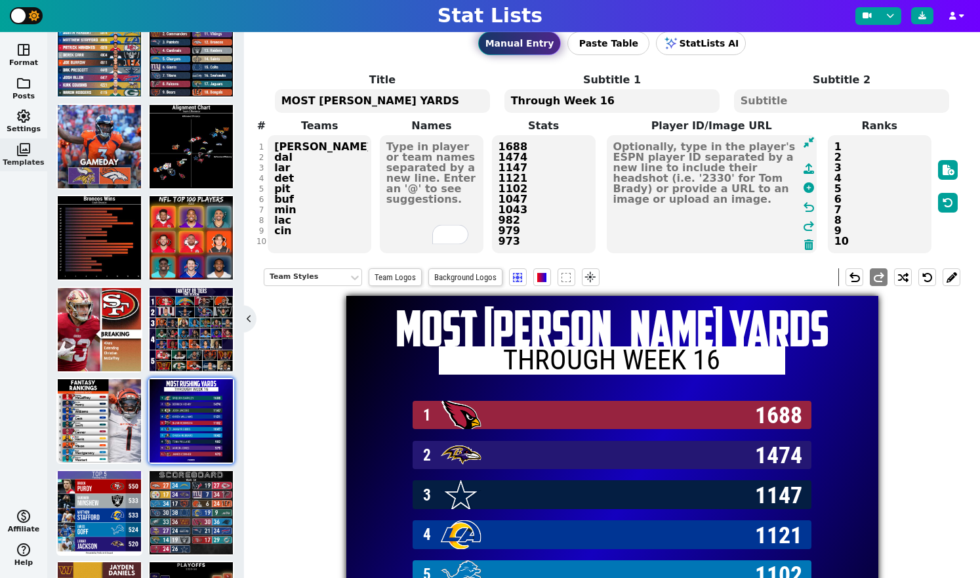
scroll to position [13, 0]
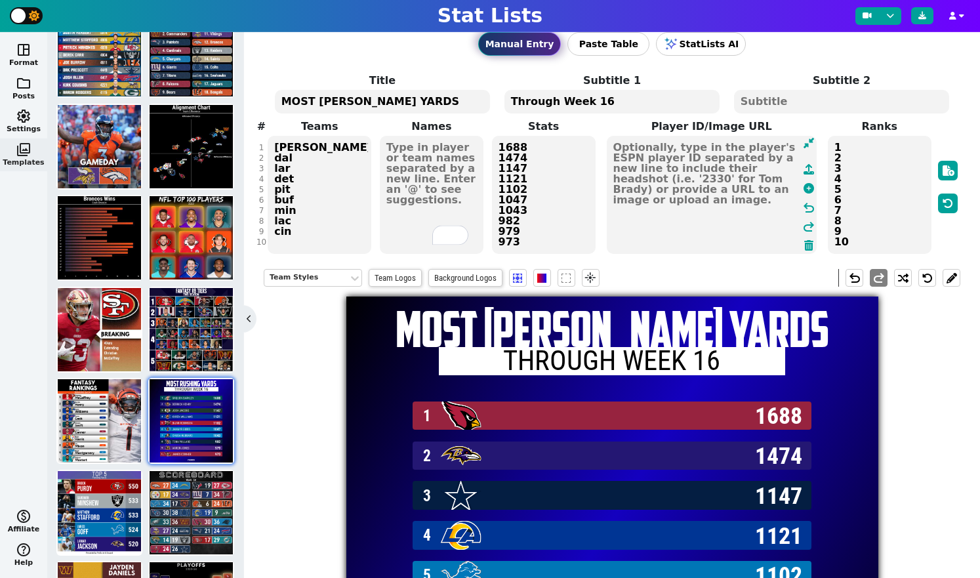
click at [760, 148] on textarea at bounding box center [712, 195] width 210 height 118
click at [420, 156] on textarea at bounding box center [432, 195] width 104 height 118
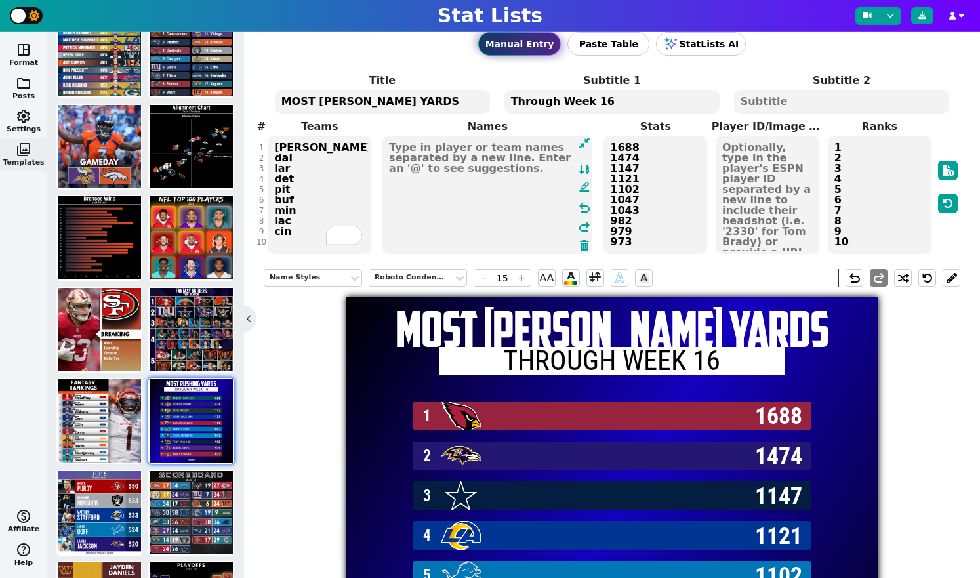
paste textarea "✅"
type textarea "✅"
click at [496, 168] on textarea at bounding box center [487, 195] width 210 height 118
click at [449, 155] on textarea at bounding box center [487, 195] width 210 height 118
type textarea "c"
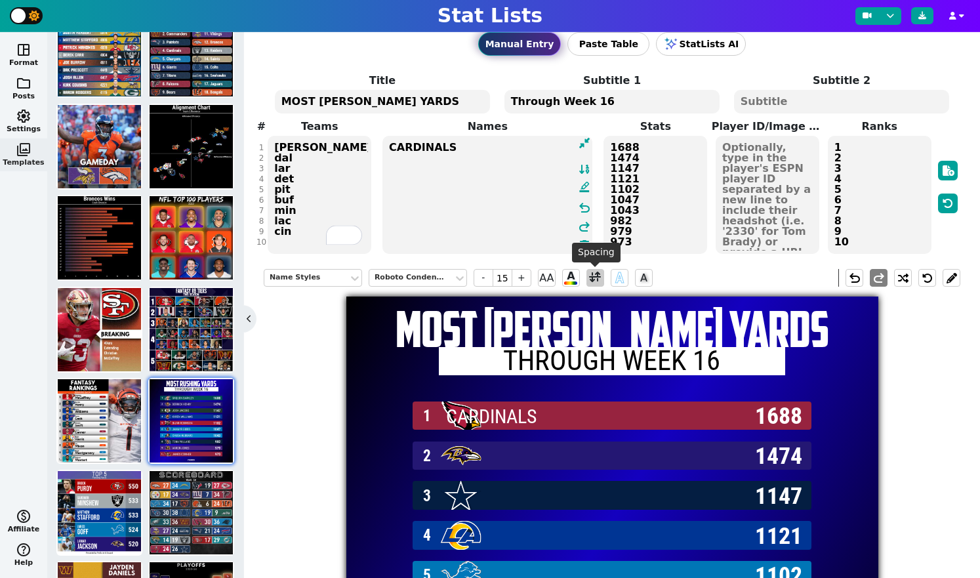
click at [598, 279] on span at bounding box center [595, 278] width 12 height 16
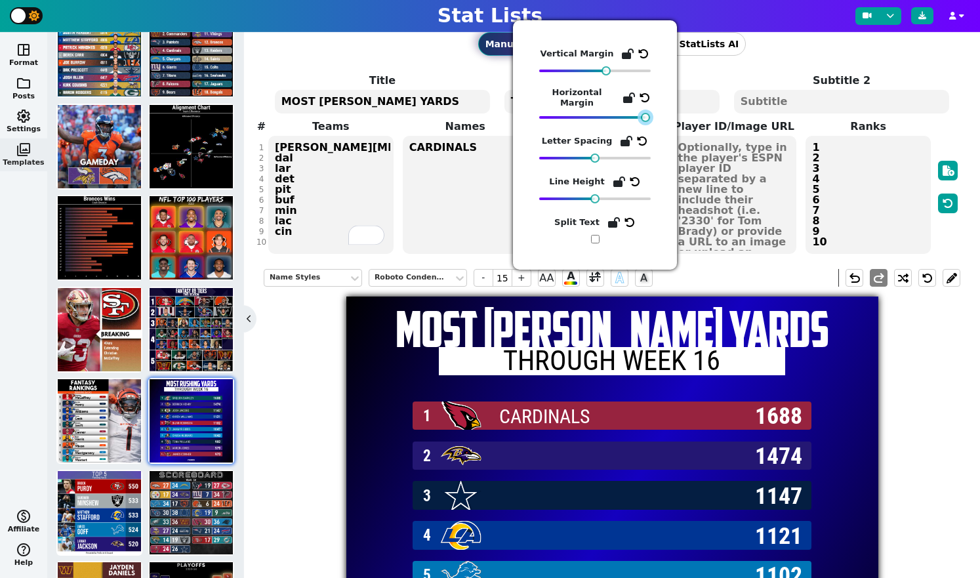
drag, startPoint x: 603, startPoint y: 119, endPoint x: 647, endPoint y: 121, distance: 44.6
click at [647, 121] on div at bounding box center [595, 117] width 112 height 9
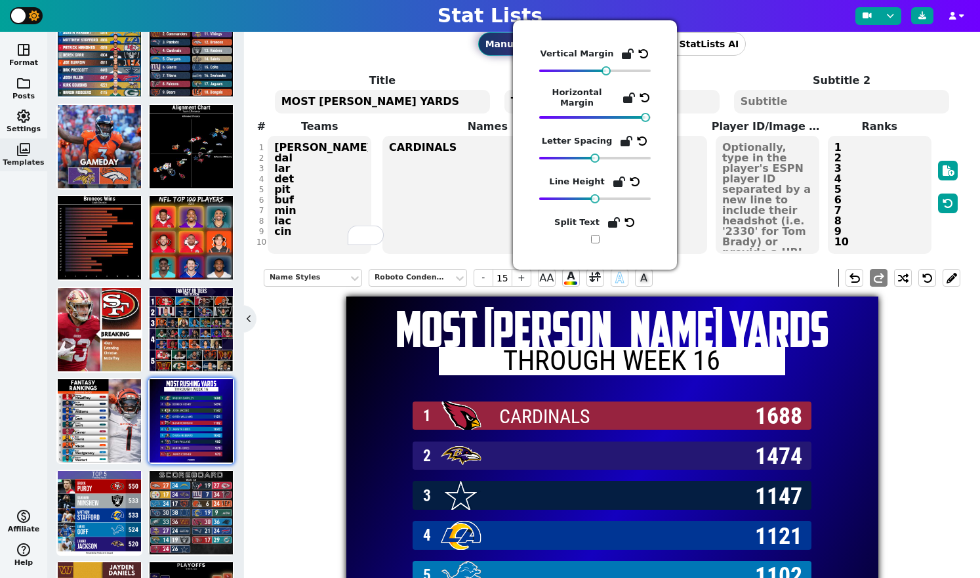
click at [405, 198] on textarea "CARDINALS" at bounding box center [487, 195] width 210 height 118
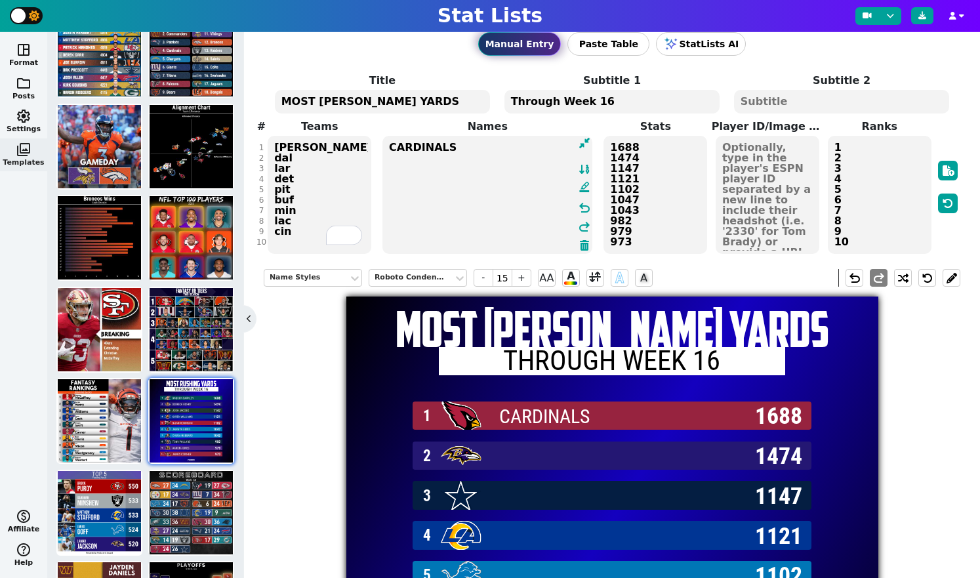
paste textarea "✅"
type textarea "CARDINALS ✅"
click at [651, 145] on textarea "1688 1474 1147 1121 1102 1047 1043 982 979 973" at bounding box center [655, 195] width 104 height 118
type input "18"
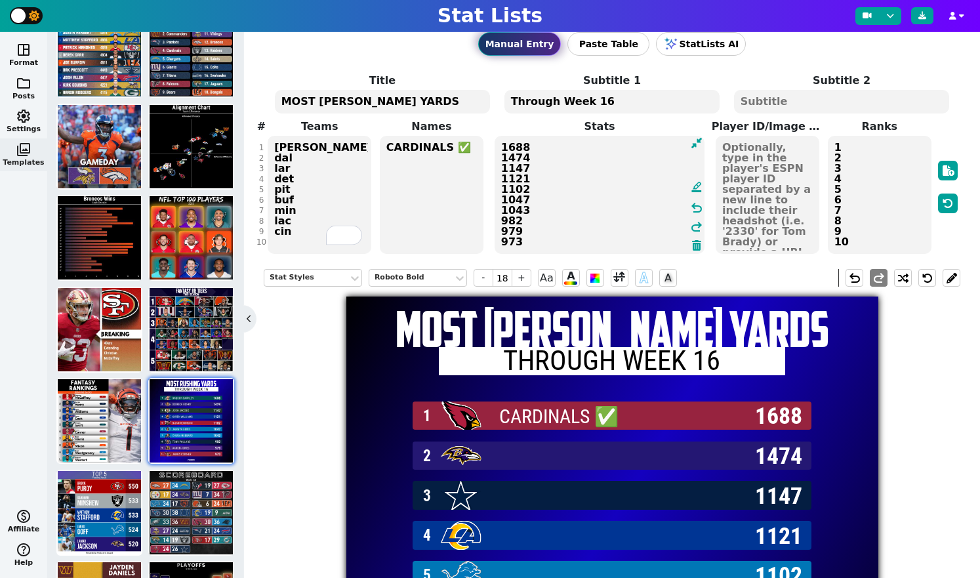
click at [651, 145] on textarea "1688 1474 1147 1121 1102 1047 1043 982 979 973" at bounding box center [600, 195] width 210 height 118
type textarea "22%1474 1147 1121 1102 1047 1043 982 979 973"
click at [436, 171] on textarea "CARDINALS ✅" at bounding box center [432, 195] width 104 height 118
type input "15"
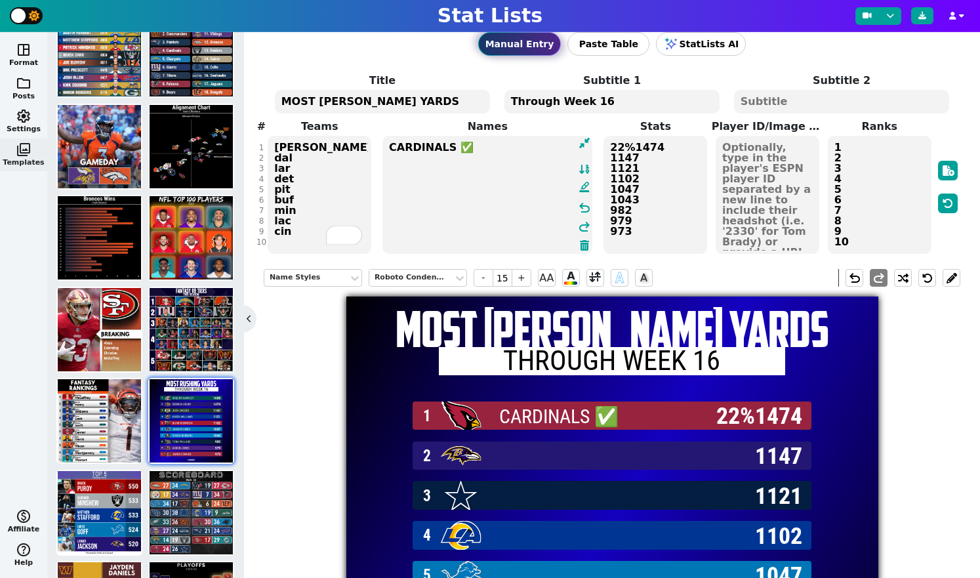
click at [441, 164] on textarea "CARDINALS ✅" at bounding box center [487, 195] width 210 height 118
click at [484, 150] on textarea "CARDINALS ✅" at bounding box center [487, 195] width 210 height 118
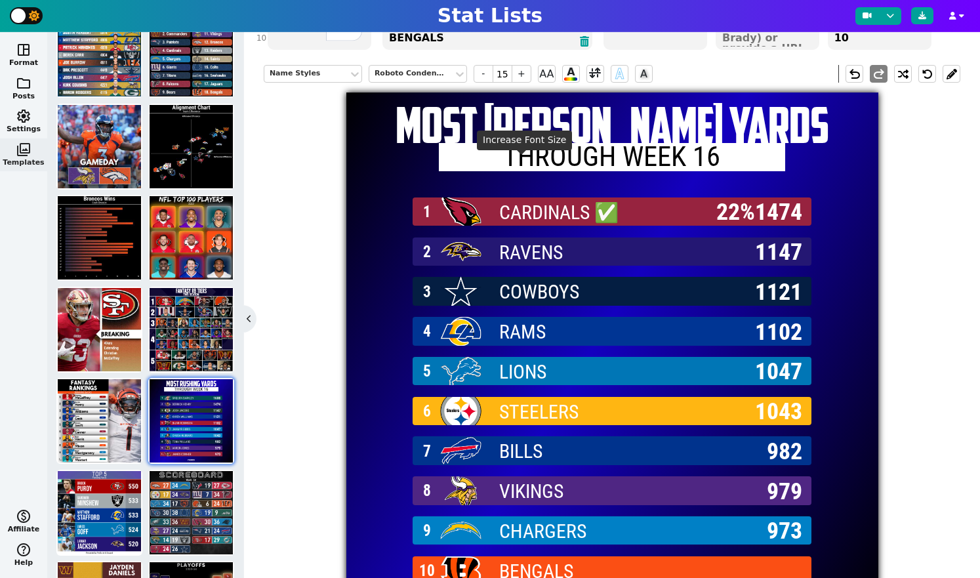
scroll to position [0, 0]
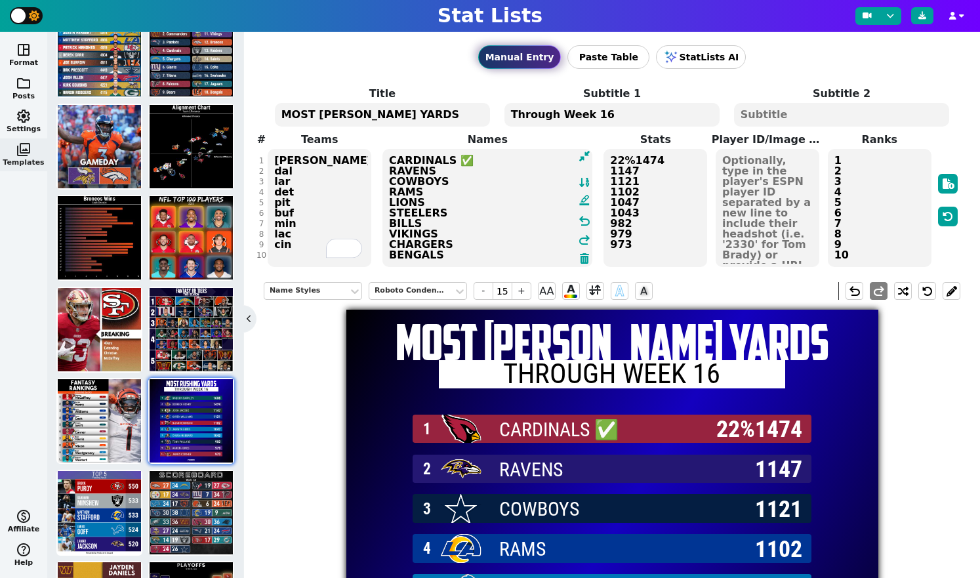
type textarea "CARDINALS ✅ RAVENS COWBOYS RAMS LIONS STEELERS BILLS VIKINGS CHARGERS BENGALS"
click at [651, 226] on textarea "22%1474 1147 1121 1102 1047 1043 982 979 973" at bounding box center [655, 208] width 104 height 118
type input "18"
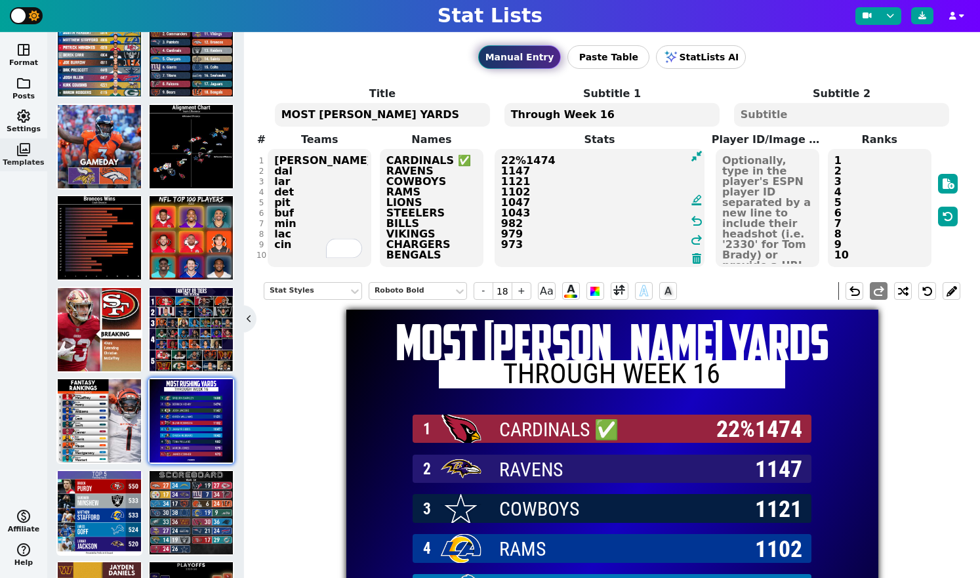
drag, startPoint x: 574, startPoint y: 247, endPoint x: 489, endPoint y: 155, distance: 125.3
click at [489, 155] on span "Stats 22%1474 1147 1121 1102 1047 1043 982 979 973 format_ink_highlighter undo …" at bounding box center [599, 200] width 224 height 136
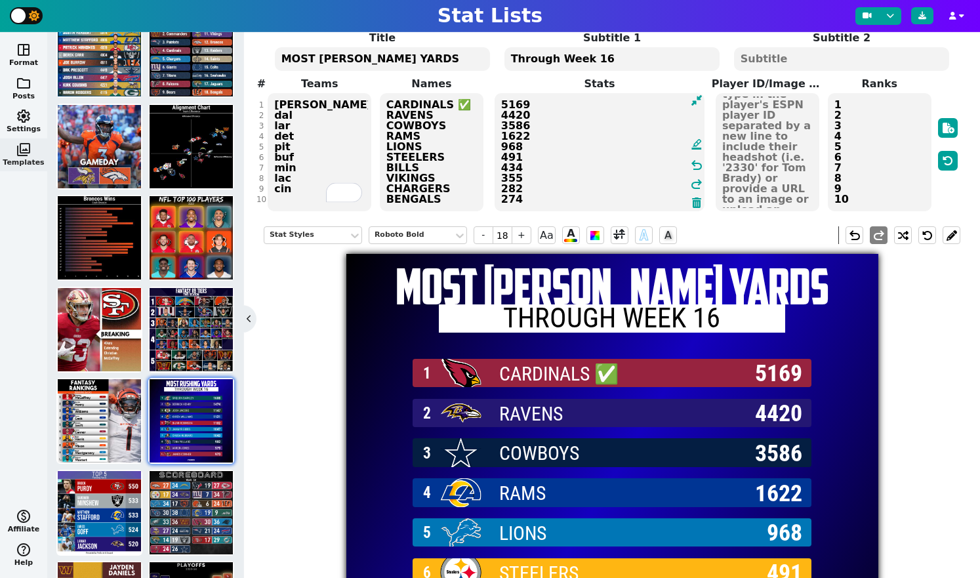
scroll to position [71, 0]
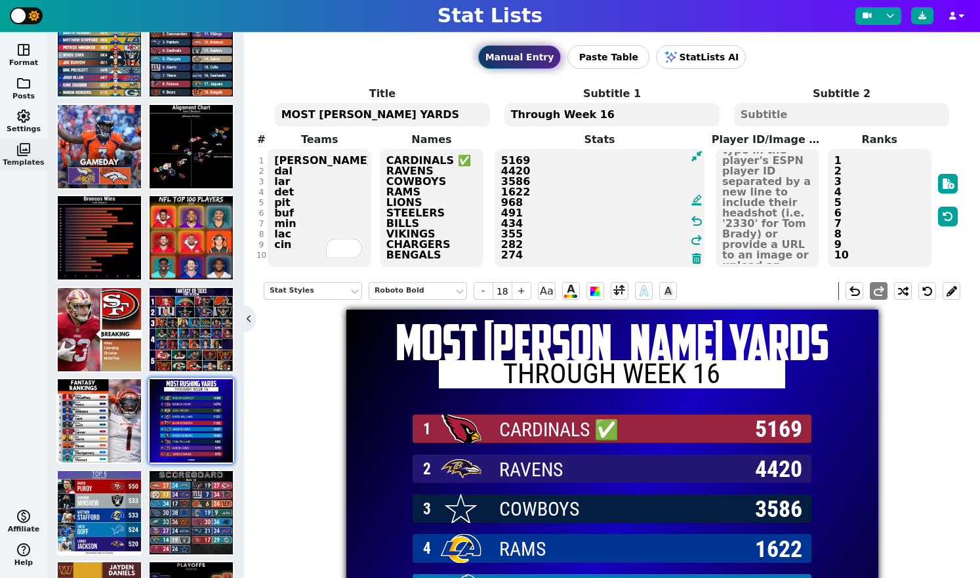
type textarea "5169 4420 3586 1622 968 491 434 355 282 274"
click at [444, 173] on textarea "CARDINALS ✅ RAVENS COWBOYS RAMS LIONS STEELERS BILLS VIKINGS CHARGERS BENGALS" at bounding box center [432, 208] width 104 height 118
type input "15"
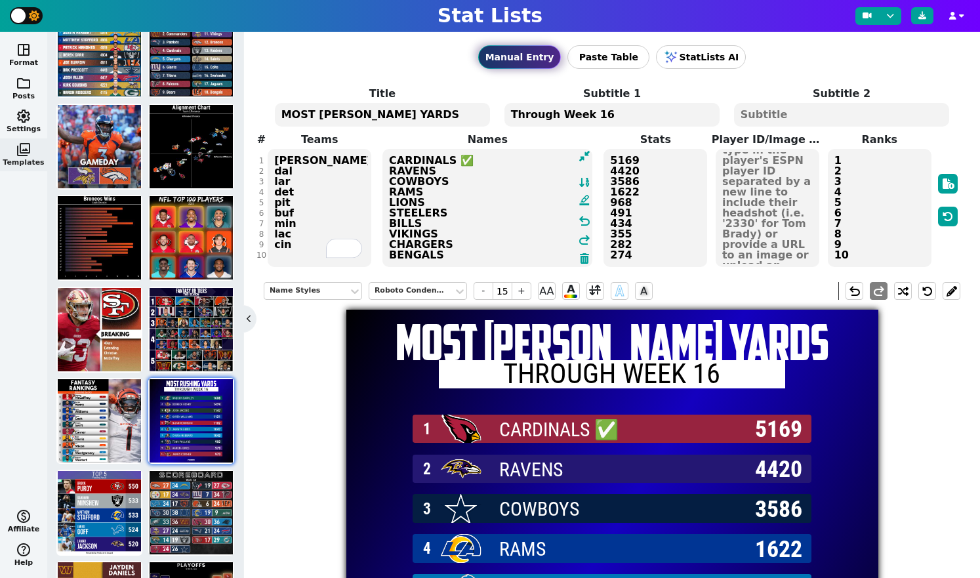
drag, startPoint x: 467, startPoint y: 163, endPoint x: 451, endPoint y: 163, distance: 16.4
click at [451, 163] on textarea "CARDINALS ✅ RAVENS COWBOYS RAMS LIONS STEELERS BILLS VIKINGS CHARGERS BENGALS" at bounding box center [487, 208] width 210 height 118
click at [438, 166] on textarea "CARDINALS ✅ RAVENS COWBOYS RAMS LIONS STEELERS BILLS VIKINGS CHARGERS BENGALS" at bounding box center [487, 208] width 210 height 118
click at [448, 169] on textarea "CARDINALS ✅ RAVENS COWBOYS RAMS LIONS STEELERS BILLS VIKINGS CHARGERS BENGALS" at bounding box center [487, 208] width 210 height 118
paste textarea "✅"
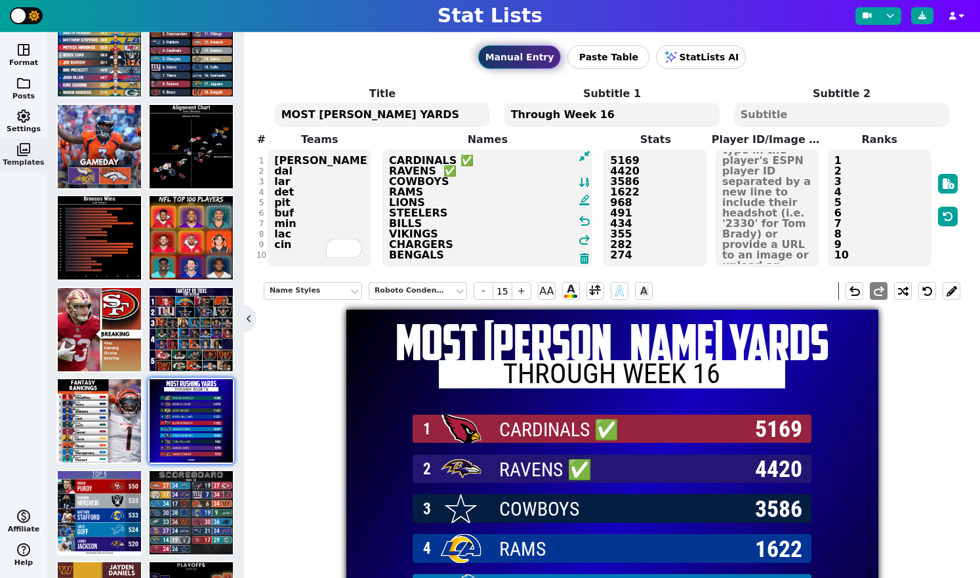
click at [437, 170] on textarea "CARDINALS ✅ RAVENS ✅ COWBOYS RAMS LIONS STEELERS BILLS VIKINGS CHARGERS BENGALS" at bounding box center [487, 208] width 210 height 118
click at [463, 186] on textarea "CARDINALS ✅ RAVENS ✅ COWBOYS RAMS LIONS STEELERS BILLS VIKINGS CHARGERS BENGALS" at bounding box center [487, 208] width 210 height 118
paste textarea "✅"
click at [433, 197] on textarea "CARDINALS ✅ RAVENS ✅ COWBOYS ✅ RAMS LIONS STEELERS BILLS VIKINGS CHARGERS BENGA…" at bounding box center [487, 208] width 210 height 118
paste textarea "✅"
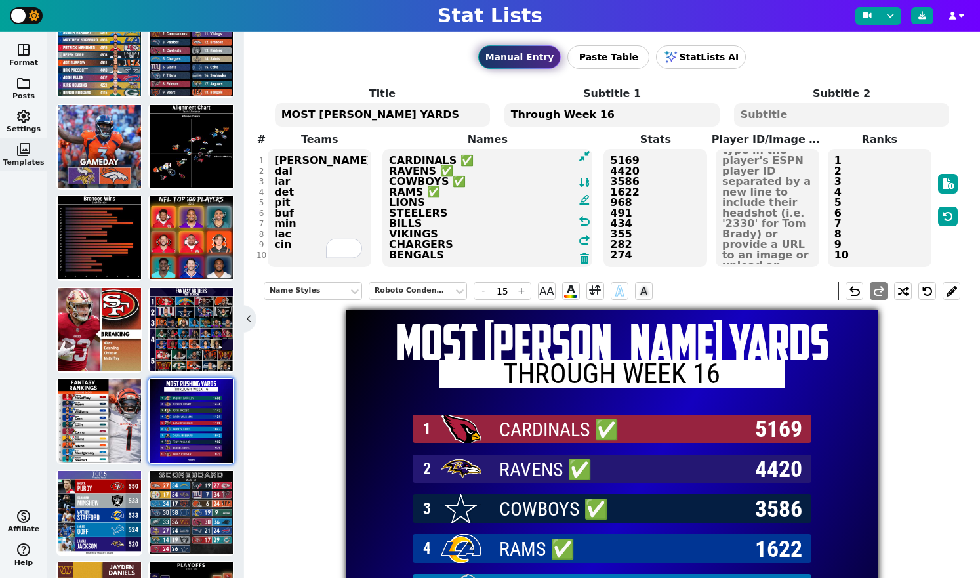
click at [432, 205] on textarea "CARDINALS ✅ RAVENS ✅ COWBOYS ✅ RAMS ✅ LIONS STEELERS BILLS VIKINGS CHARGERS BEN…" at bounding box center [487, 208] width 210 height 118
paste textarea "✅"
click at [436, 222] on textarea "CARDINALS ✅ RAVENS ✅ COWBOYS ✅ RAMS ✅ LIONS ✅ STEELERS BILLS VIKINGS CHARGERS B…" at bounding box center [487, 208] width 210 height 118
paste textarea "✅"
click at [454, 245] on textarea "CARDINALS ✅ RAVENS ✅ COWBOYS ✅ RAMS ✅ LIONS ✅ STEELERS BILLS ✅ VIKINGS CHARGERS…" at bounding box center [487, 208] width 210 height 118
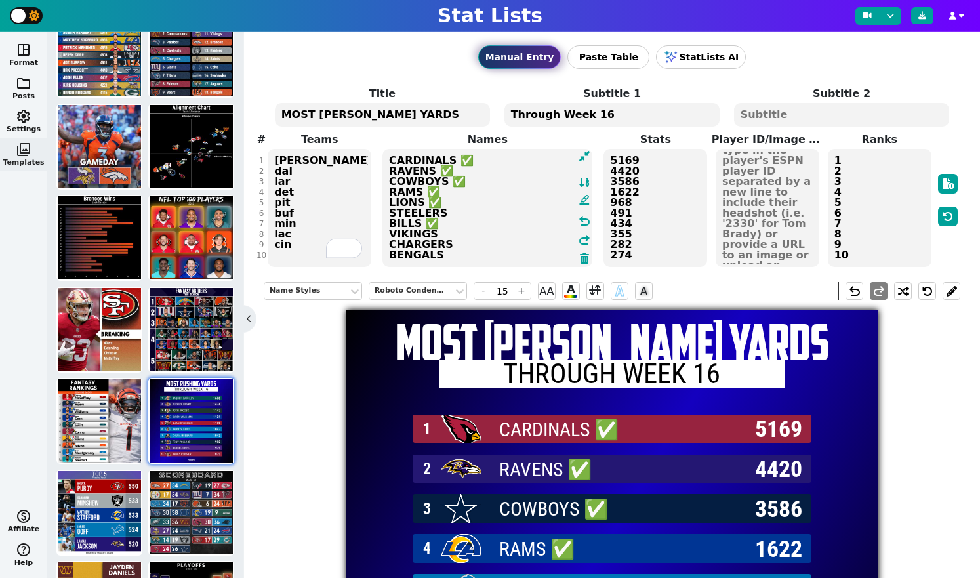
click at [452, 254] on textarea "CARDINALS ✅ RAVENS ✅ COWBOYS ✅ RAMS ✅ LIONS ✅ STEELERS BILLS ✅ VIKINGS CHARGERS…" at bounding box center [487, 208] width 210 height 118
paste textarea "✅"
click at [453, 214] on textarea "CARDINALS ✅ RAVENS ✅ COWBOYS ✅ RAMS ✅ LIONS ✅ STEELERS BILLS ✅ VIKINGS CHARGERS…" at bounding box center [487, 208] width 210 height 118
paste textarea "❌"
click at [455, 233] on textarea "CARDINALS ✅ RAVENS ✅ COWBOYS ✅ RAMS ✅ LIONS ✅ STEELERS ❌ BILLS ✅ VIKINGS CHARGE…" at bounding box center [487, 208] width 210 height 118
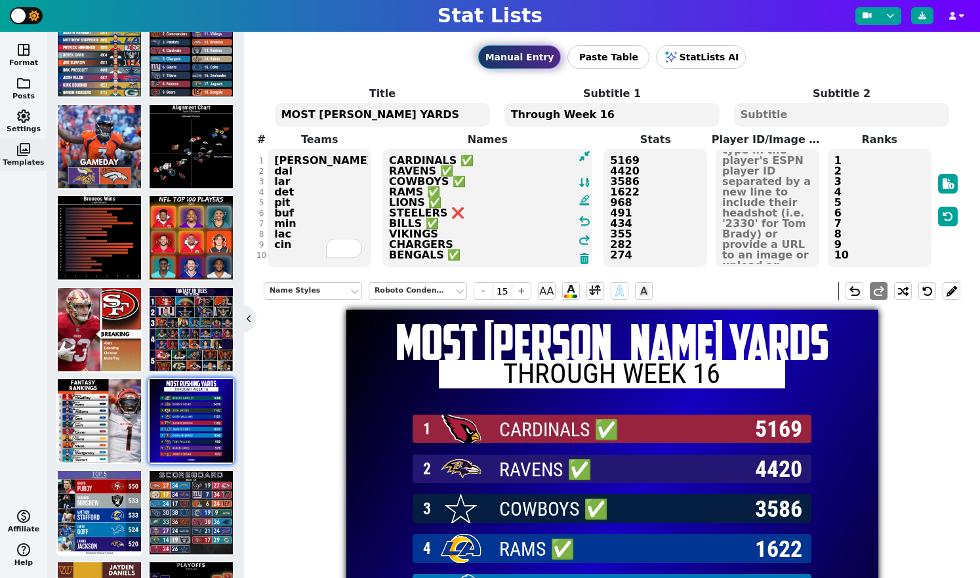
paste textarea "❌"
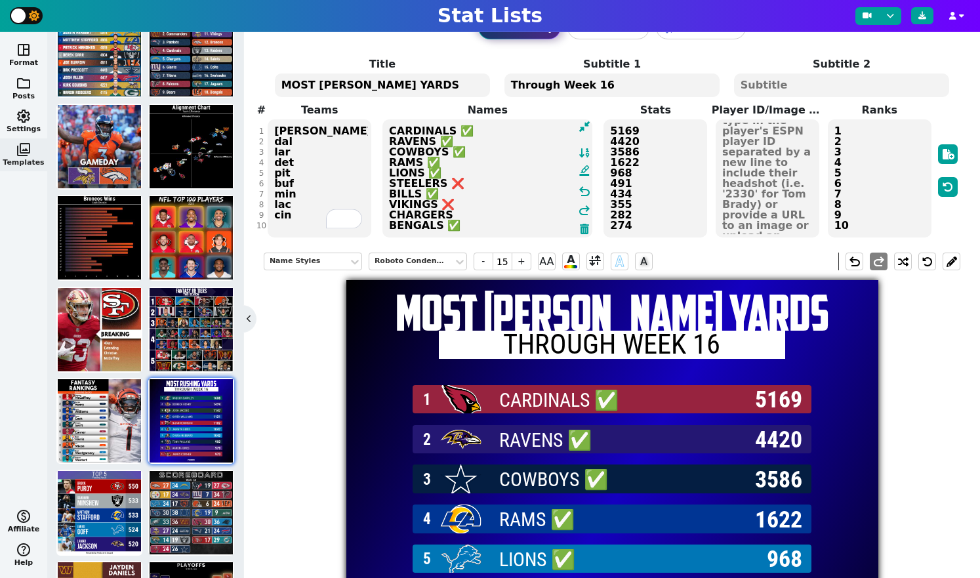
click at [458, 212] on textarea "CARDINALS ✅ RAVENS ✅ COWBOYS ✅ RAMS ✅ LIONS ✅ STEELERS ❌ BILLS ✅ VIKINGS ❌ CHAR…" at bounding box center [487, 178] width 210 height 118
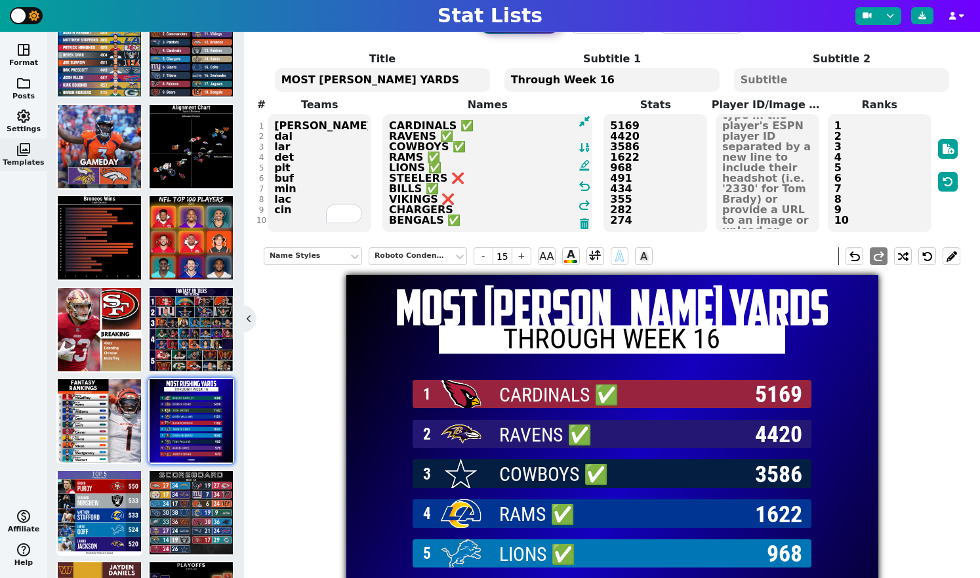
paste textarea "❔"
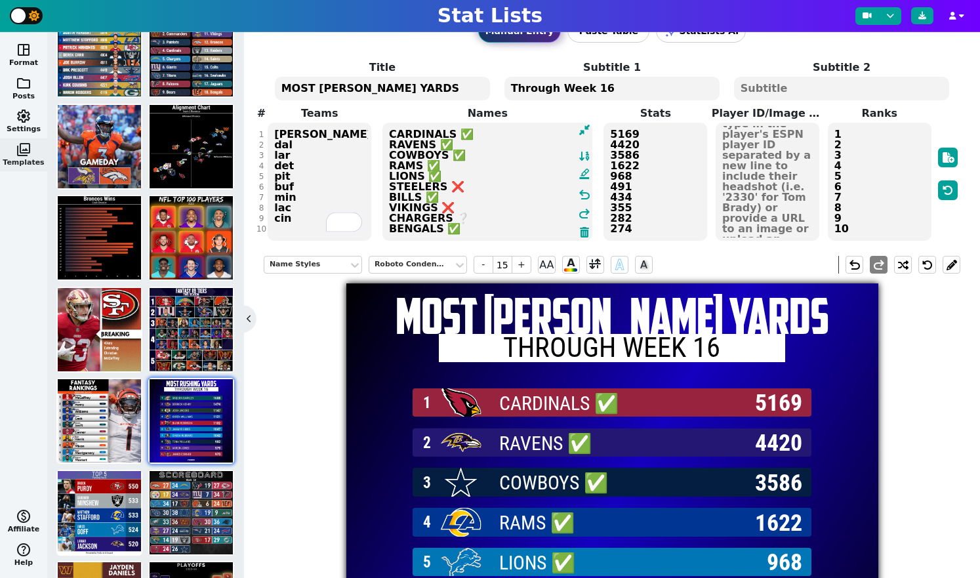
click at [466, 214] on textarea "CARDINALS ✅ RAVENS ✅ COWBOYS ✅ RAMS ✅ LIONS ✅ STEELERS ❌ BILLS ✅ VIKINGS ❌ CHAR…" at bounding box center [487, 182] width 210 height 118
paste textarea "❓"
click at [453, 218] on textarea "CARDINALS ✅ RAVENS ✅ COWBOYS ✅ RAMS ✅ LIONS ✅ STEELERS ❌ BILLS ✅ VIKINGS ❌ CHAR…" at bounding box center [487, 182] width 210 height 118
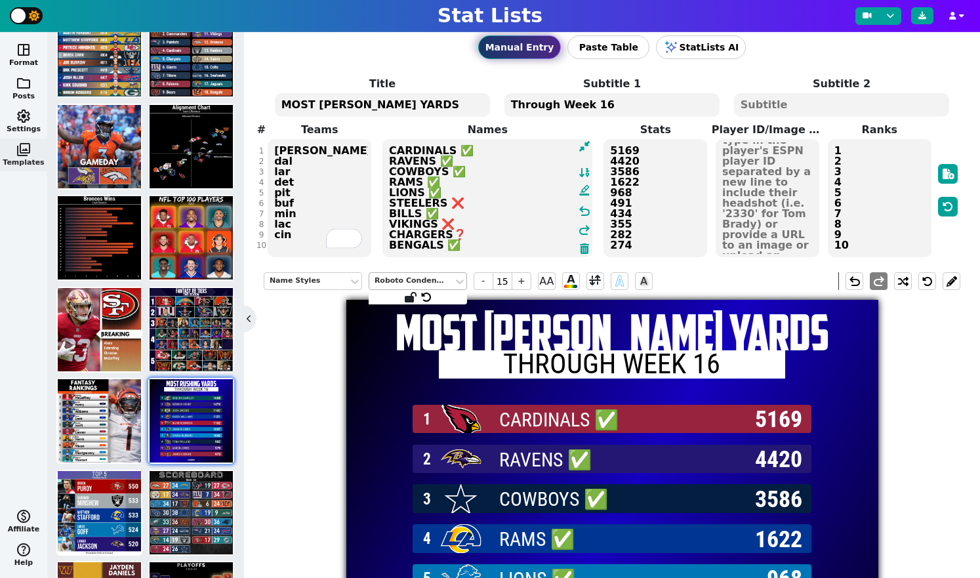
type textarea "CARDINALS ✅ RAVENS ✅ COWBOYS ✅ RAMS ✅ LIONS ✅ STEELERS ❌ BILLS ✅ VIKINGS ❌ CHAR…"
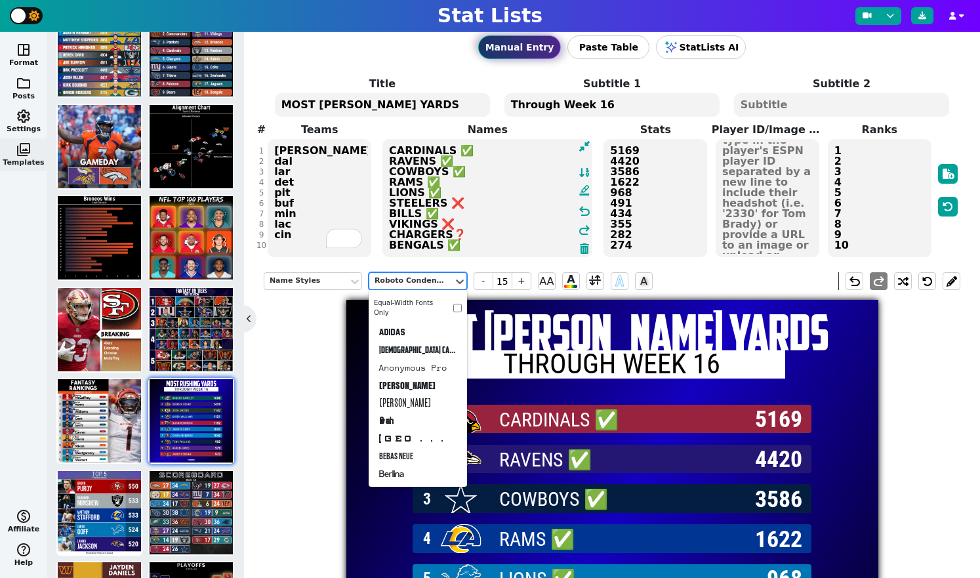
click at [443, 281] on div "Roboto Condensed" at bounding box center [411, 280] width 73 height 11
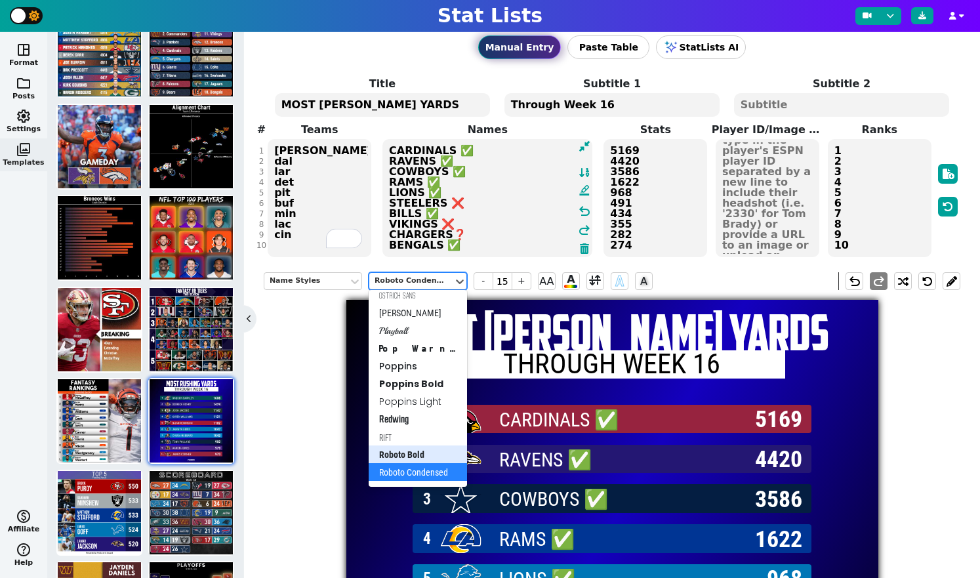
click at [432, 460] on div "Roboto Bold" at bounding box center [418, 454] width 98 height 18
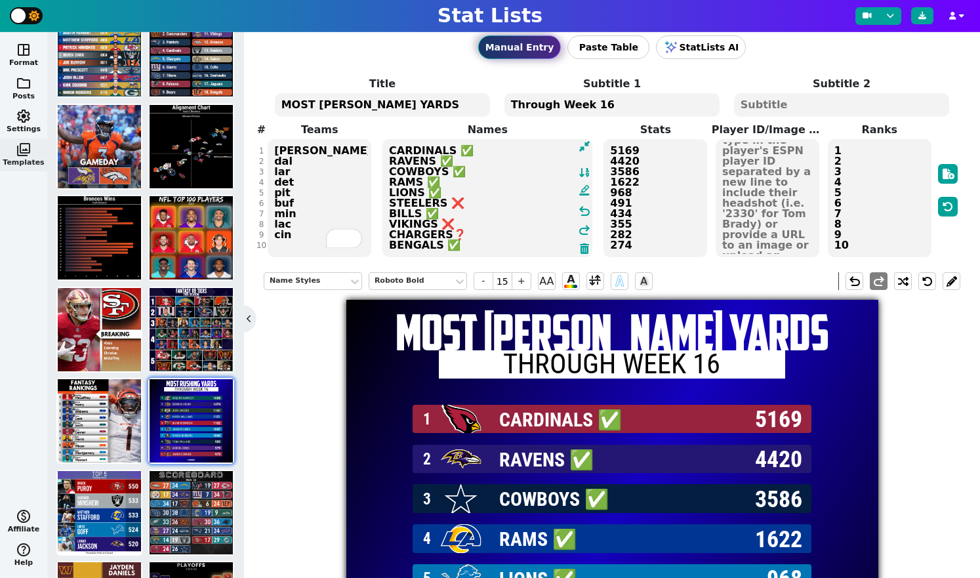
click at [310, 373] on div "Name Styles Roboto Bold - 15 + AA A A A undo redo MOST RUSHING YARDS Through We…" at bounding box center [612, 546] width 697 height 569
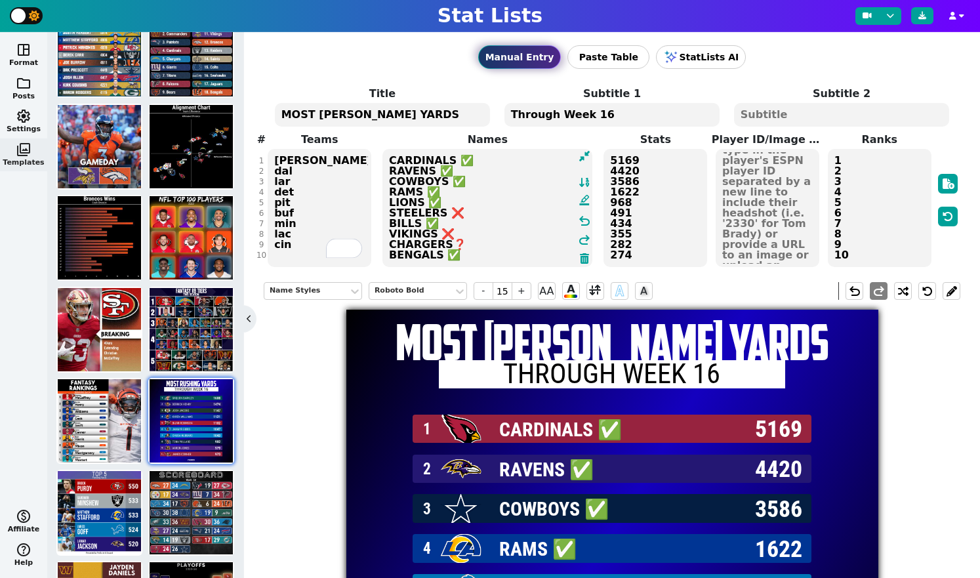
scroll to position [31, 0]
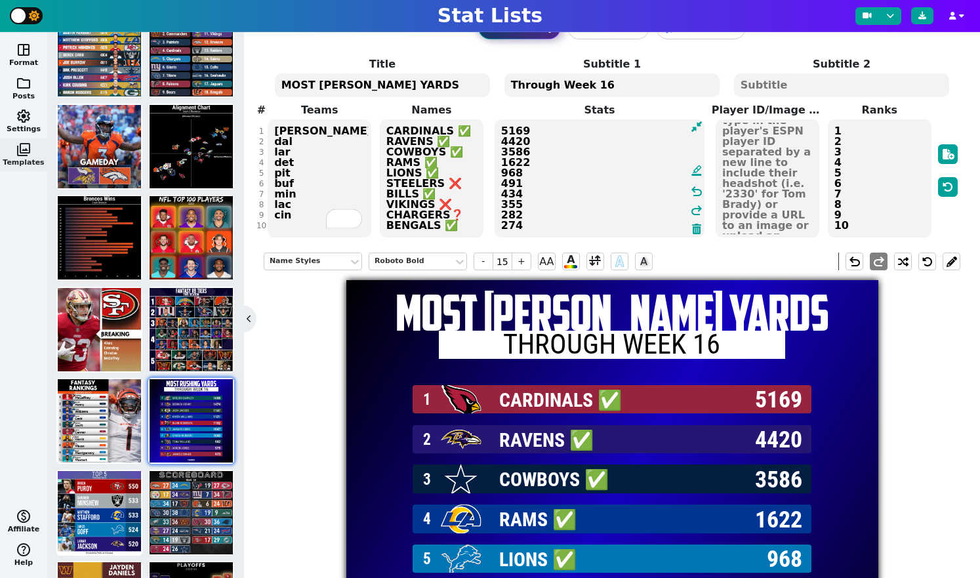
drag, startPoint x: 638, startPoint y: 222, endPoint x: 494, endPoint y: 102, distance: 187.7
click at [494, 102] on span "Stats 5169 4420 3586 1622 968 491 434 355 282 274 format_ink_highlighter undo r…" at bounding box center [599, 170] width 224 height 136
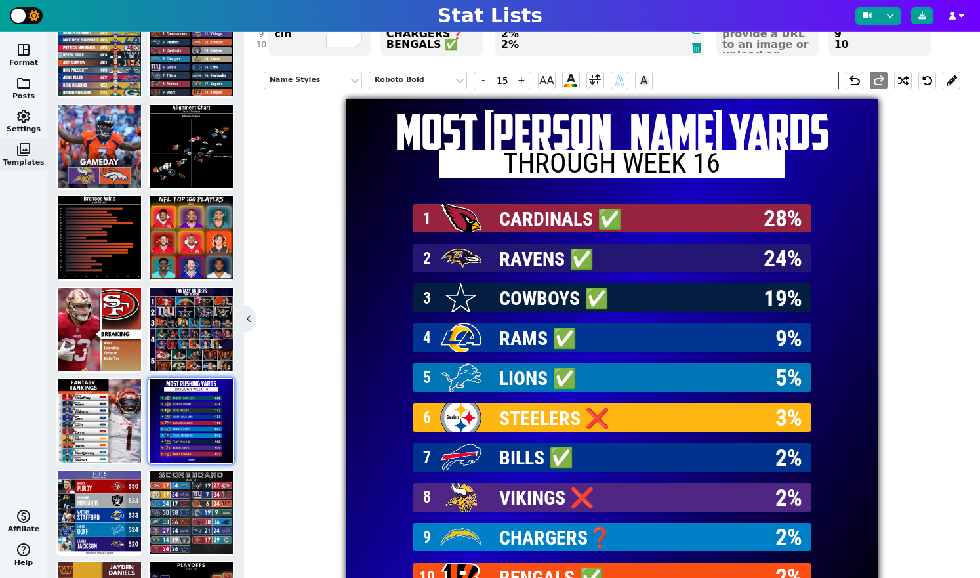
scroll to position [198, 0]
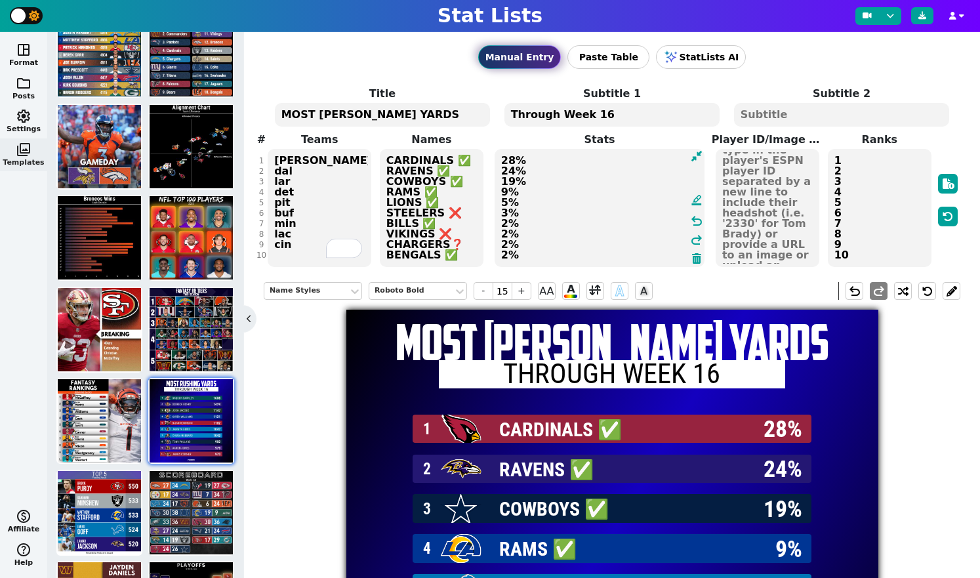
type textarea "28% 24% 19% 9% 5% 3% 2% 2% 2% 2%"
click at [366, 113] on textarea "MOST RUSHING YARDS" at bounding box center [383, 115] width 216 height 24
type input "25"
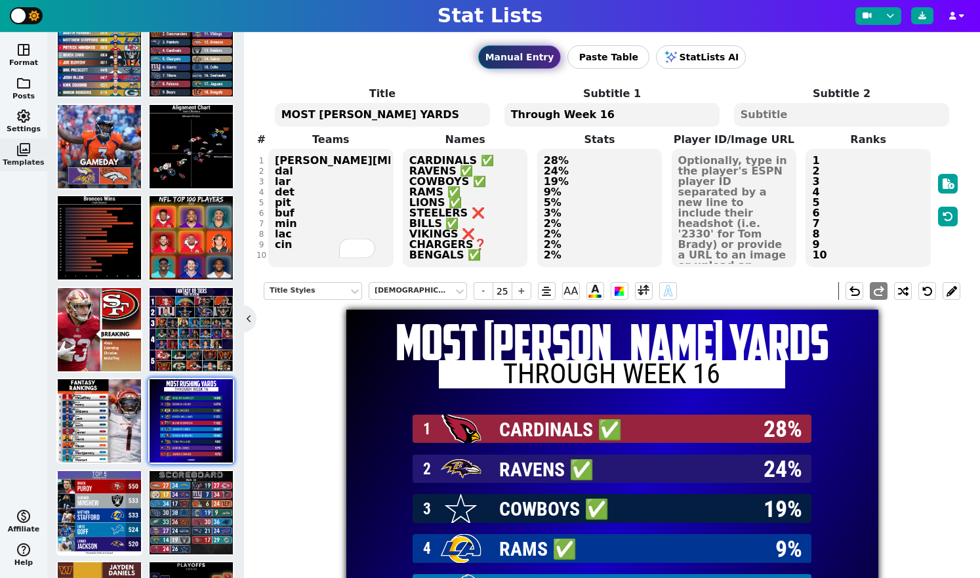
click at [366, 113] on textarea "MOST RUSHING YARDS" at bounding box center [383, 115] width 216 height 24
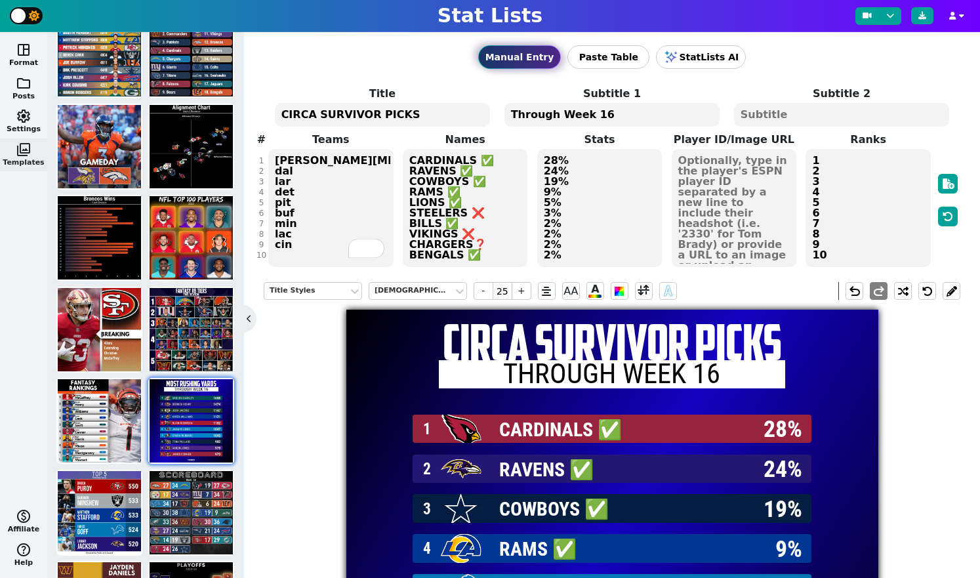
type textarea "CIRCA SURVIVOR PICKS"
click at [563, 115] on textarea "Through Week 16" at bounding box center [612, 115] width 216 height 24
type input "14"
click at [563, 115] on textarea "Through Week 16" at bounding box center [612, 115] width 216 height 24
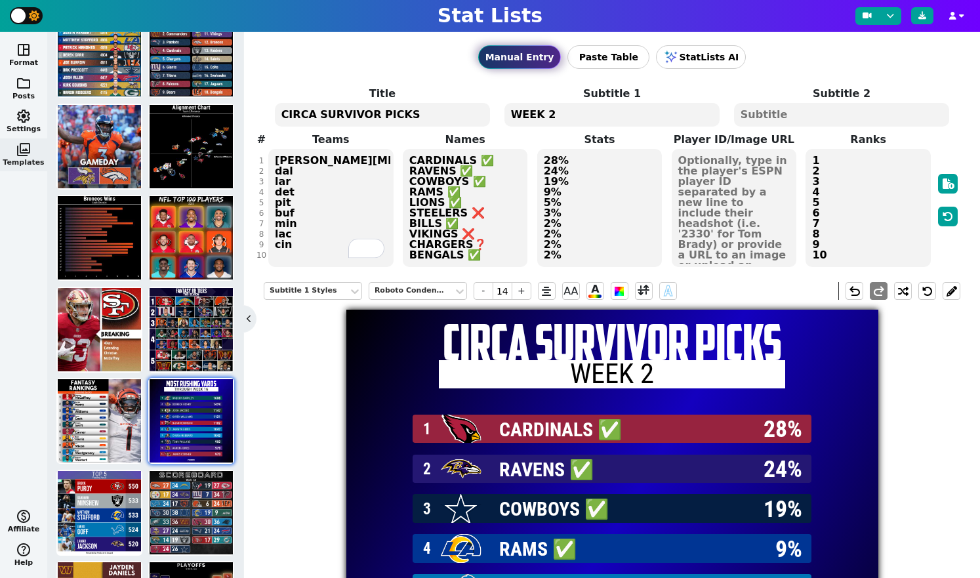
type textarea "WEEK 2"
click at [442, 115] on textarea "CIRCA SURVIVOR PICKS" at bounding box center [383, 115] width 216 height 24
type input "25"
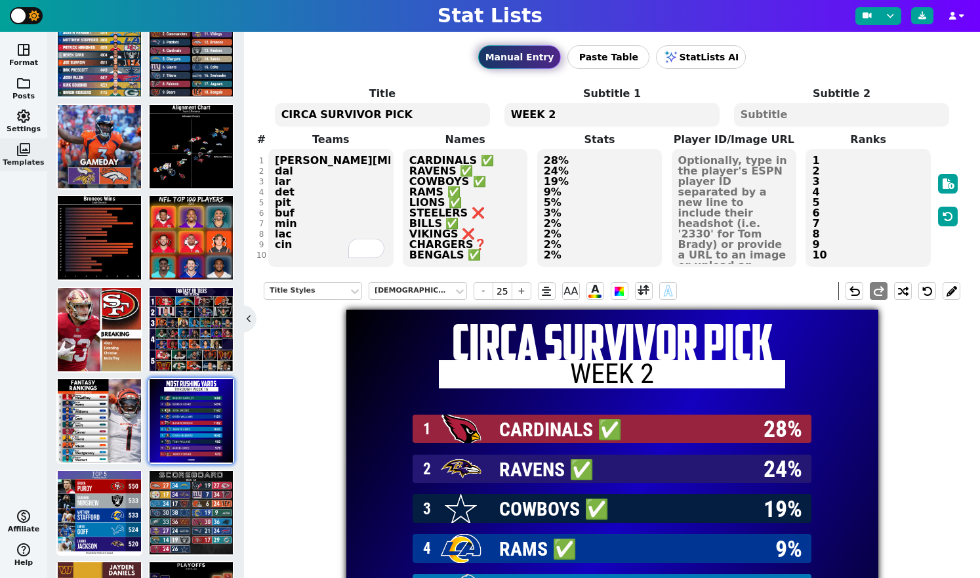
type textarea "CIRCA SURVIVOR PICKS"
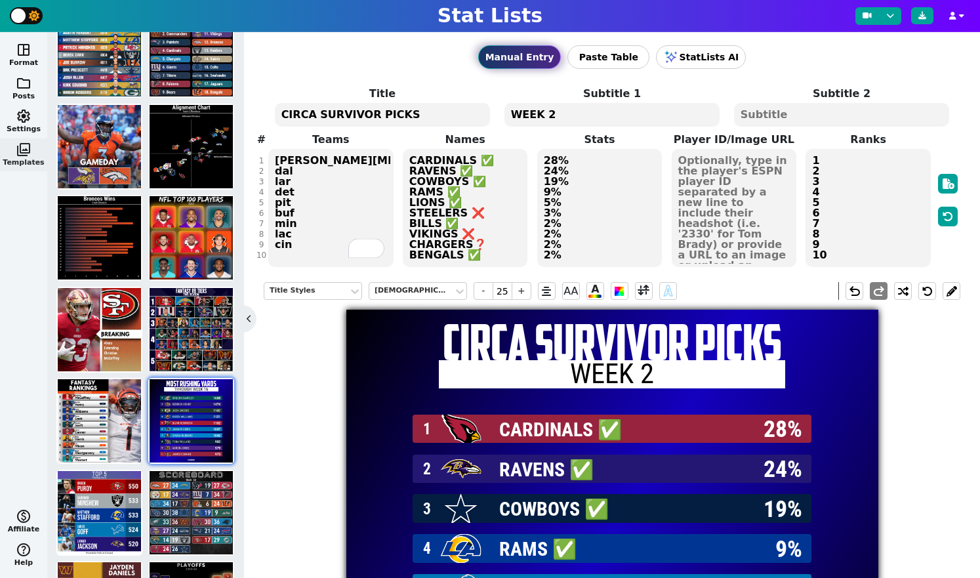
click at [798, 74] on div "Manual Entry Paste Table StatLists AI" at bounding box center [612, 57] width 697 height 50
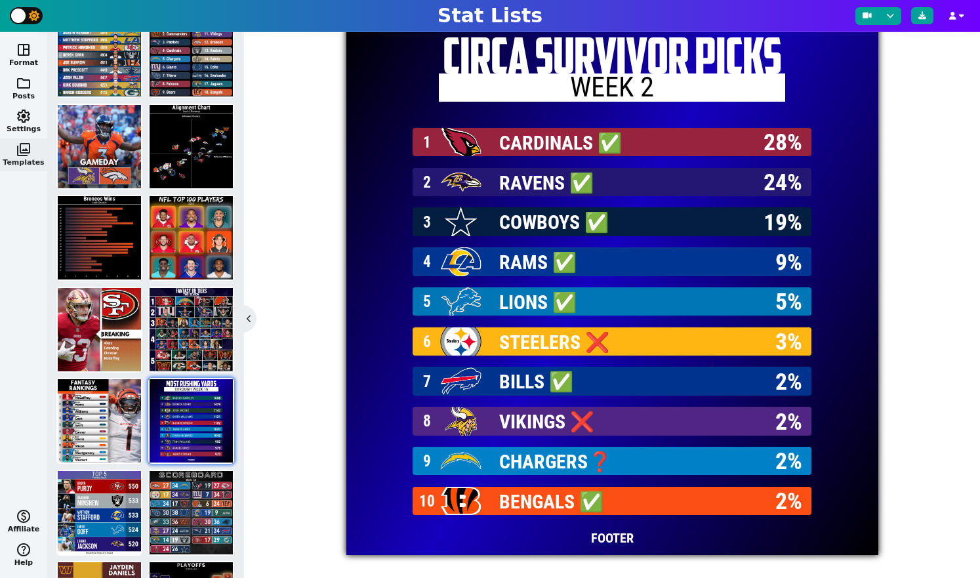
click at [603, 541] on span "FOOTER" at bounding box center [612, 538] width 43 height 20
click at [618, 538] on span "FOOTER" at bounding box center [612, 538] width 43 height 20
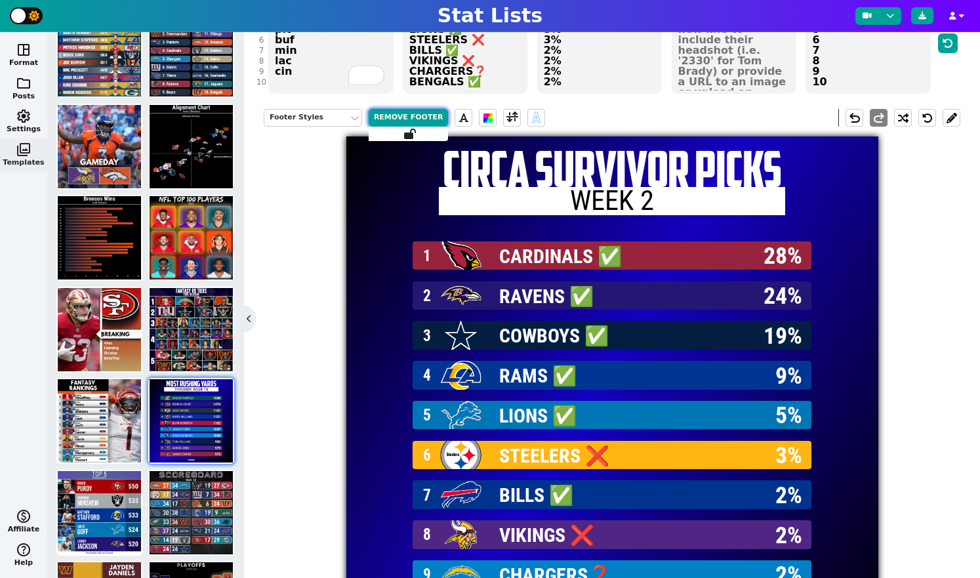
click at [403, 119] on button "Remove Footer" at bounding box center [409, 118] width 80 height 18
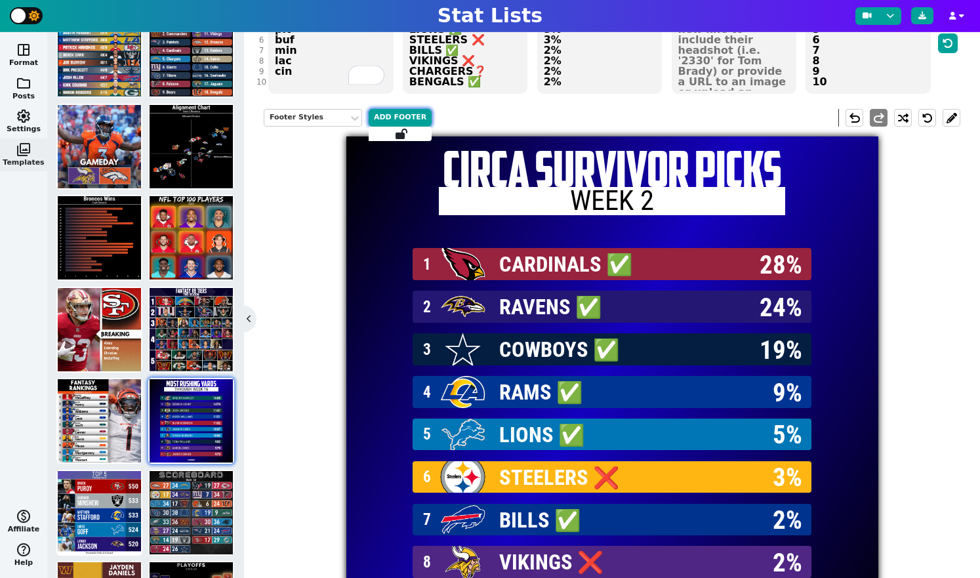
click at [403, 115] on button "Add Footer" at bounding box center [400, 118] width 63 height 18
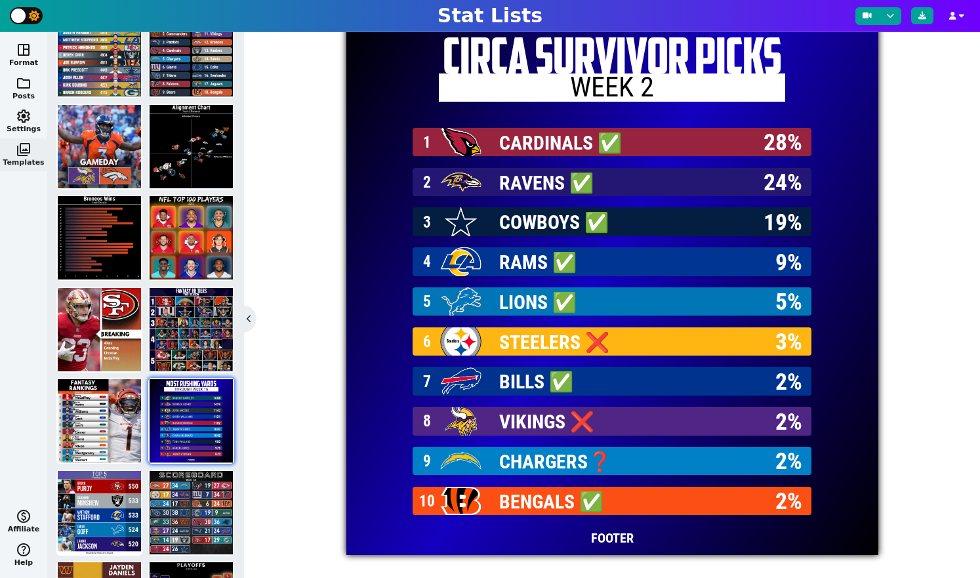
click at [607, 544] on span "FOOTER" at bounding box center [612, 538] width 43 height 20
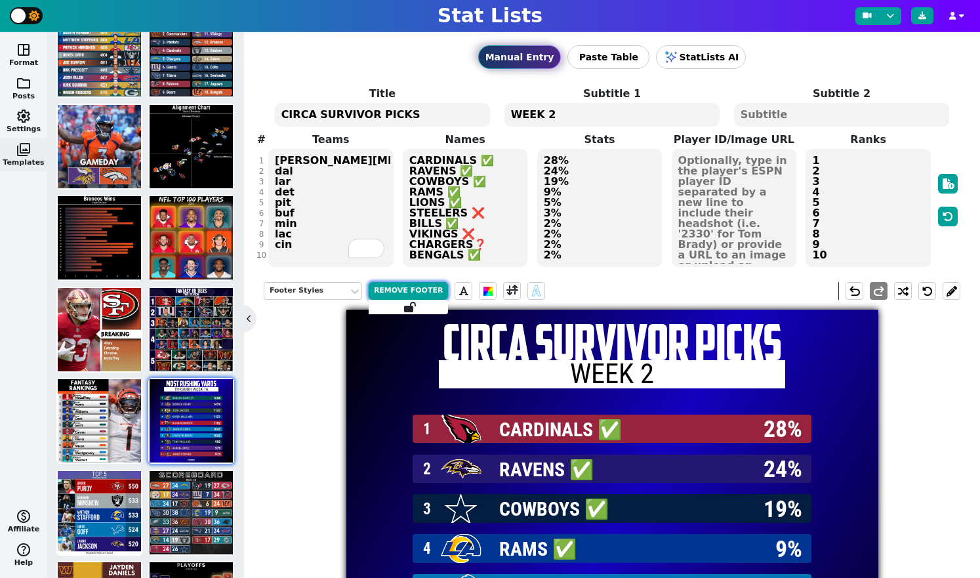
click at [414, 288] on button "Remove Footer" at bounding box center [409, 291] width 80 height 18
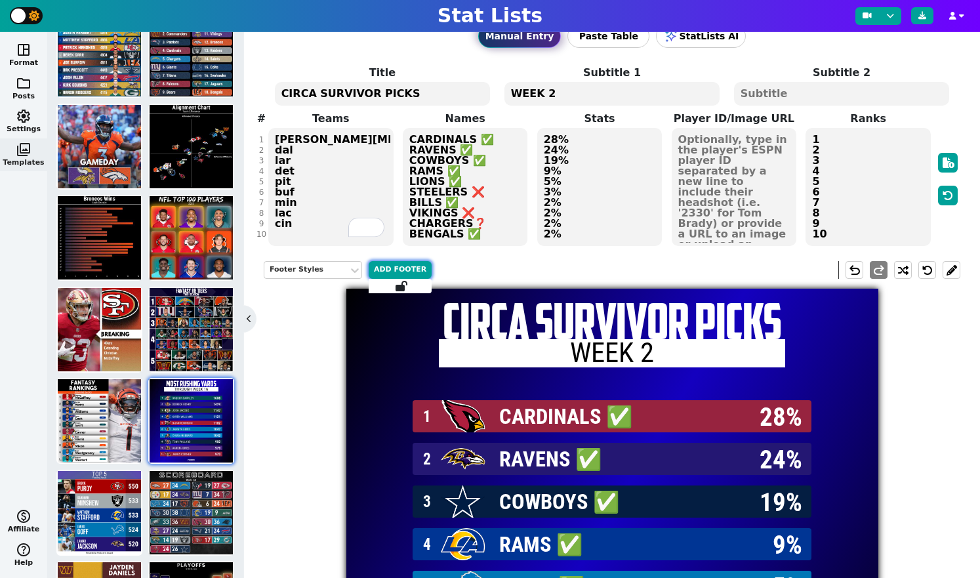
click at [401, 272] on button "Add Footer" at bounding box center [400, 270] width 63 height 18
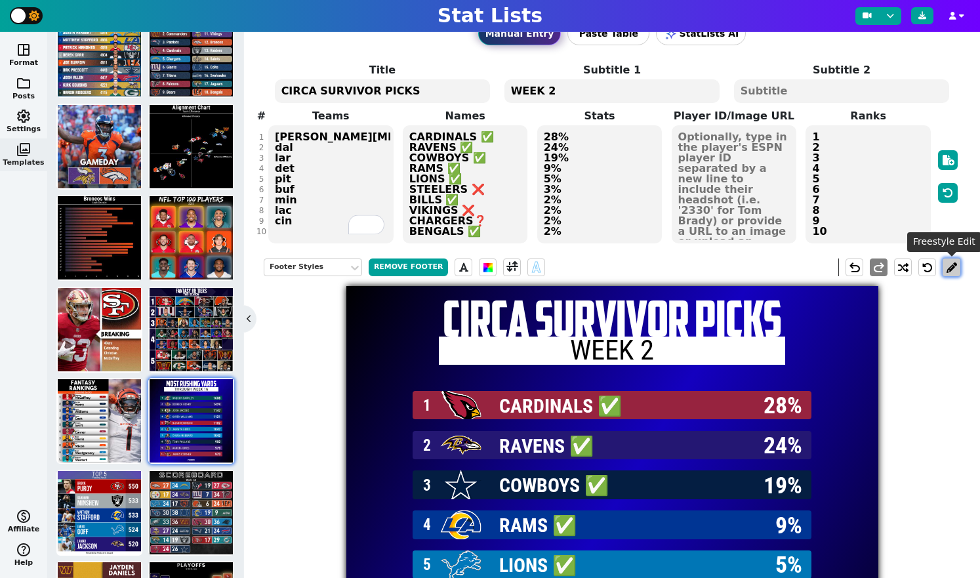
click at [952, 266] on button at bounding box center [952, 267] width 18 height 18
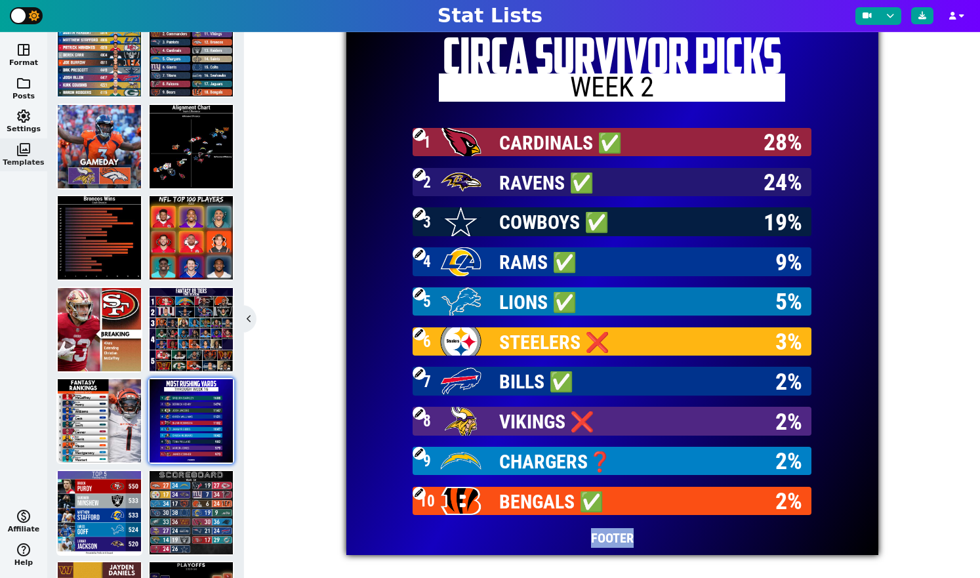
click at [609, 539] on span "FOOTER" at bounding box center [612, 538] width 43 height 20
click at [617, 538] on span "FOOTER" at bounding box center [612, 538] width 43 height 20
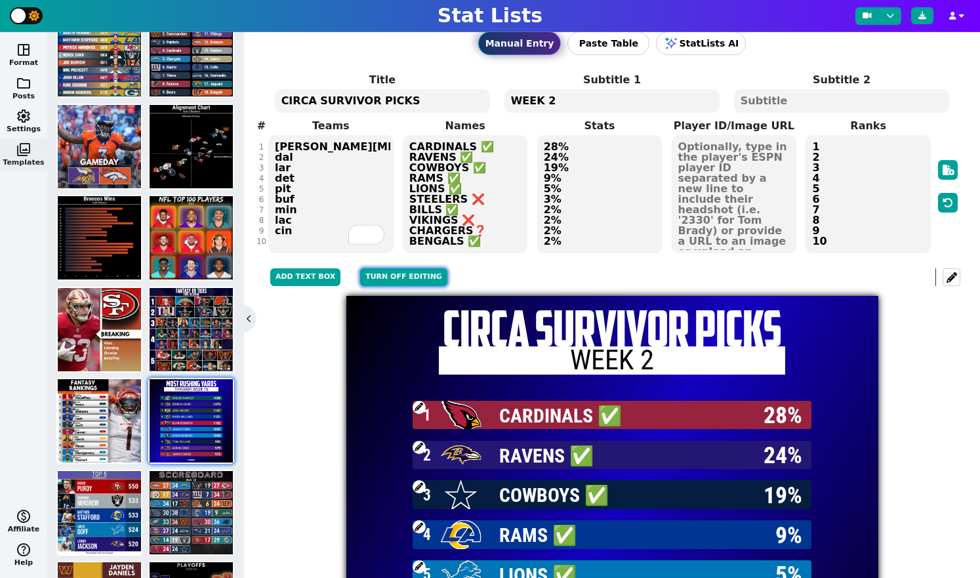
click at [380, 275] on button "Turn off editing" at bounding box center [403, 277] width 87 height 18
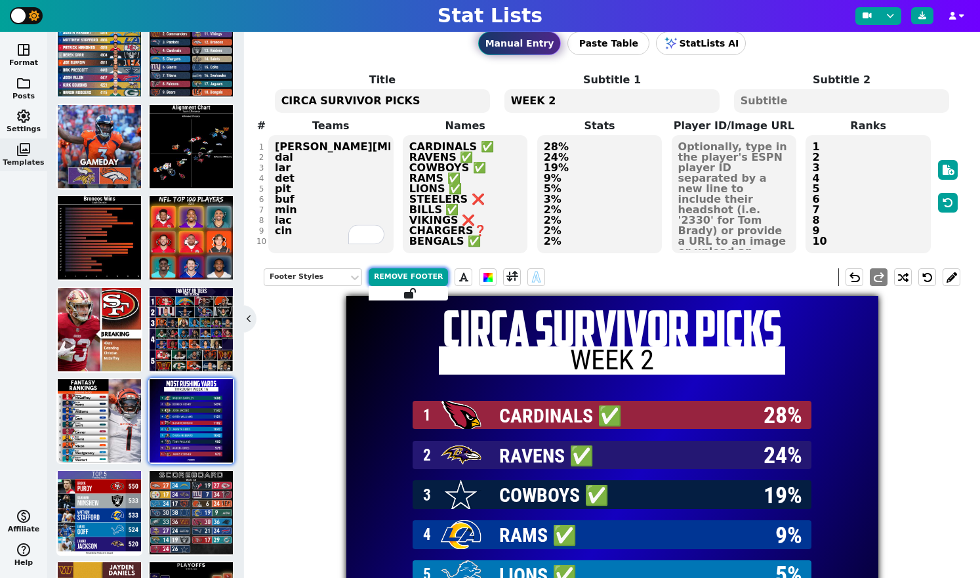
click at [397, 275] on button "Remove Footer" at bounding box center [409, 277] width 80 height 18
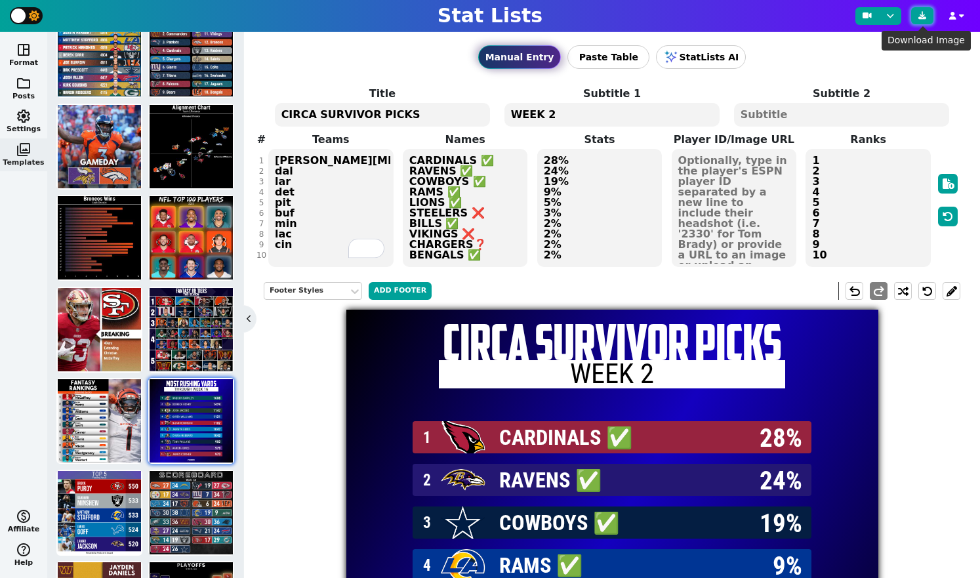
click at [925, 18] on icon at bounding box center [922, 16] width 8 height 8
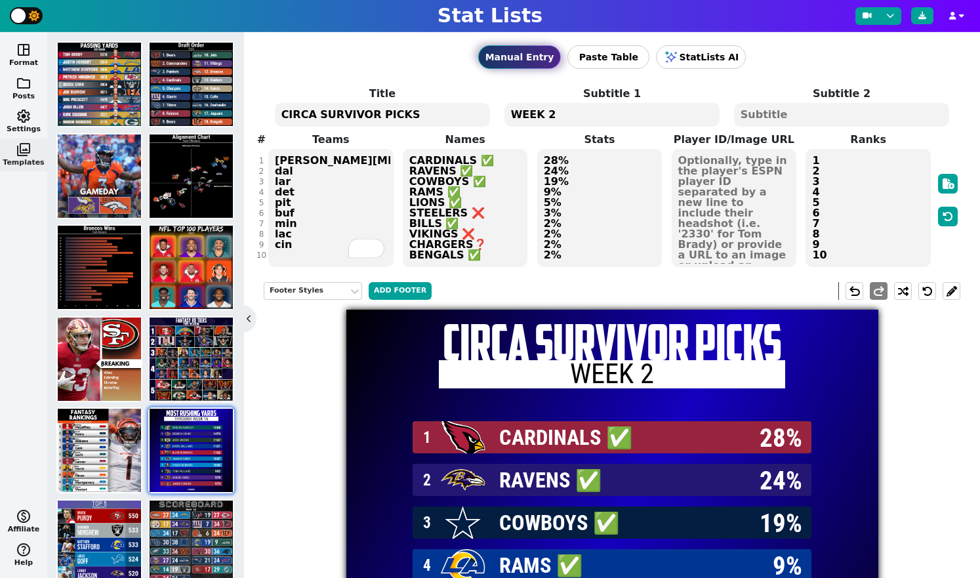
scroll to position [30, 0]
